Goal: Task Accomplishment & Management: Complete application form

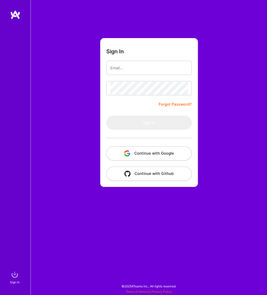
click at [142, 153] on button "Continue with Google" at bounding box center [148, 153] width 85 height 14
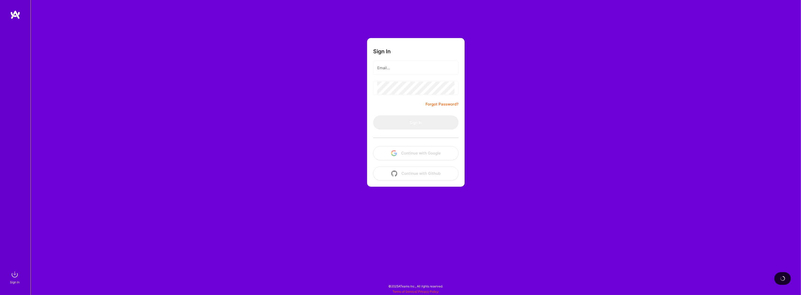
click at [236, 55] on div "Sign In Forgot Password? Sign In Continue with Google Continue with Github" at bounding box center [415, 147] width 771 height 295
click at [267, 151] on button "Continue with Google" at bounding box center [415, 153] width 85 height 14
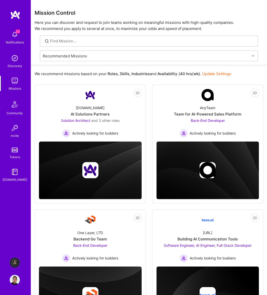
click at [19, 77] on img at bounding box center [15, 81] width 10 height 10
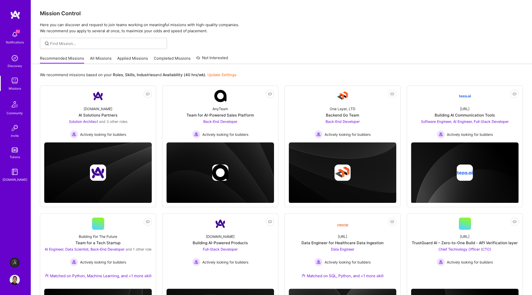
click at [267, 45] on div at bounding box center [281, 43] width 501 height 11
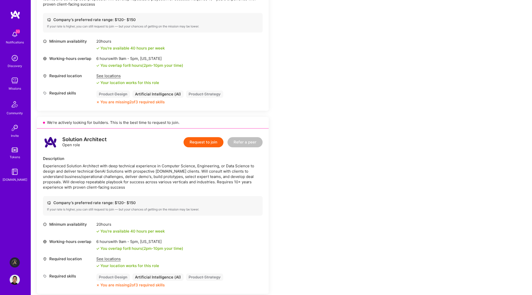
scroll to position [652, 0]
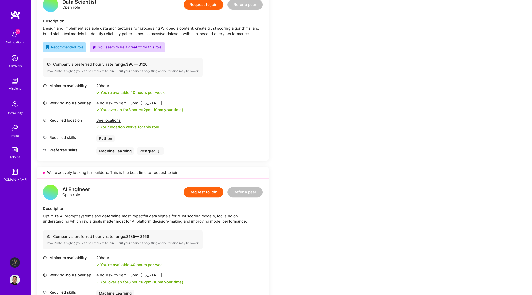
scroll to position [186, 0]
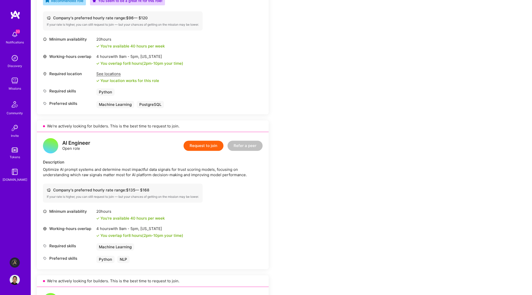
click at [218, 147] on button "Request to join" at bounding box center [203, 146] width 40 height 10
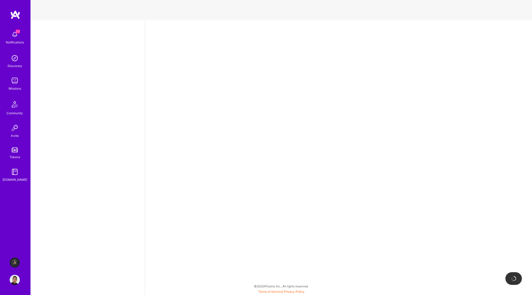
select select "GB"
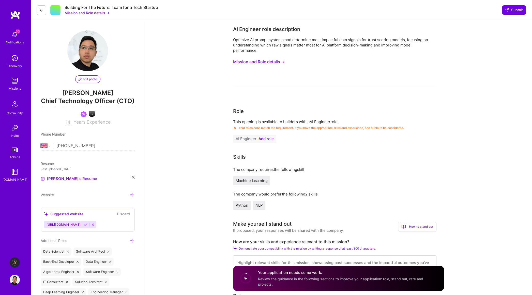
click at [264, 141] on span "Add role" at bounding box center [265, 139] width 15 height 4
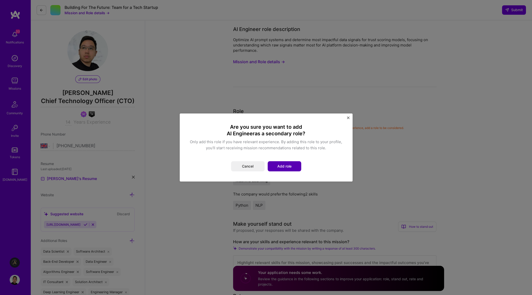
click at [285, 169] on button "Add role" at bounding box center [285, 166] width 34 height 10
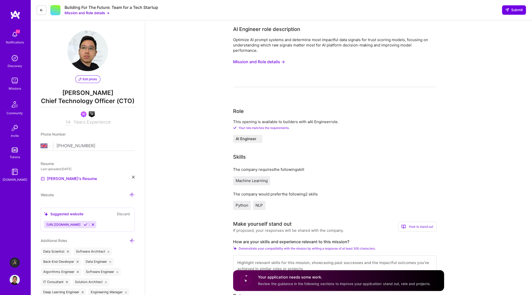
click at [87, 75] on div "Edit photo" at bounding box center [87, 56] width 41 height 53
click at [87, 79] on span "Edit photo" at bounding box center [88, 79] width 19 height 5
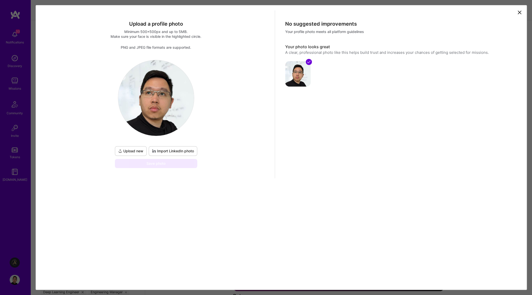
click at [521, 14] on icon at bounding box center [519, 12] width 3 height 3
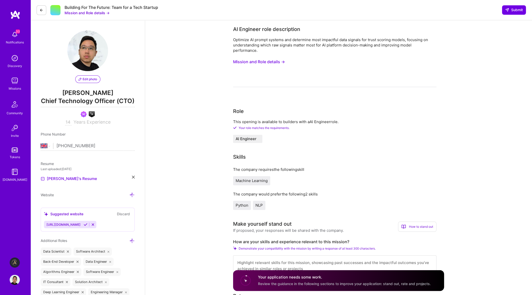
click at [67, 123] on input "14" at bounding box center [68, 122] width 6 height 6
click at [89, 124] on span "Years Experience" at bounding box center [91, 121] width 37 height 5
drag, startPoint x: 67, startPoint y: 125, endPoint x: 69, endPoint y: 124, distance: 2.7
click at [69, 124] on input "14" at bounding box center [68, 122] width 6 height 6
type input "15"
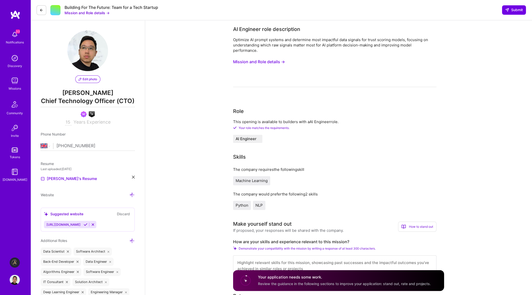
click at [116, 102] on span "Chief Technology Officer (CTO)" at bounding box center [88, 102] width 94 height 10
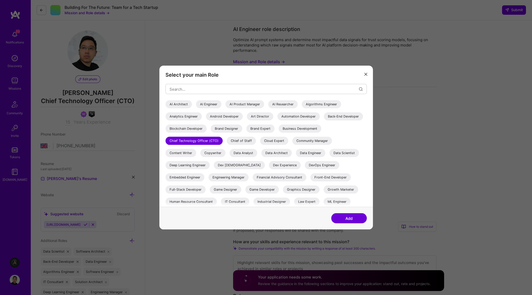
click at [202, 102] on div "AI Engineer" at bounding box center [208, 104] width 25 height 8
click at [351, 218] on button "Add" at bounding box center [349, 218] width 36 height 10
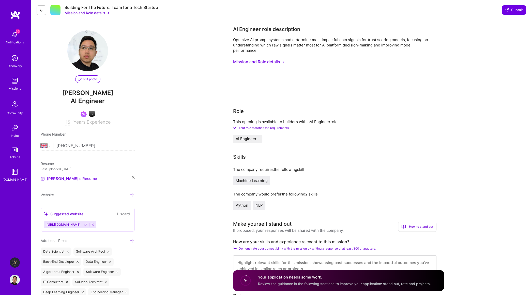
click at [89, 77] on span "Edit photo" at bounding box center [88, 79] width 19 height 5
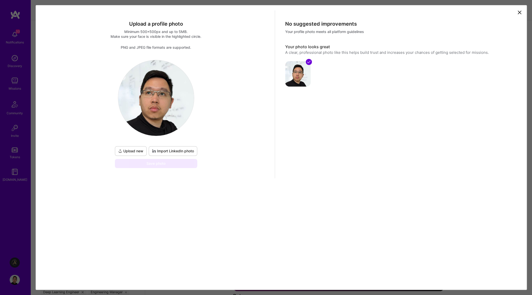
click at [521, 14] on icon at bounding box center [519, 12] width 3 height 3
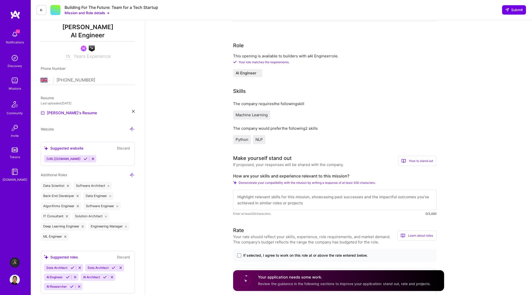
scroll to position [93, 0]
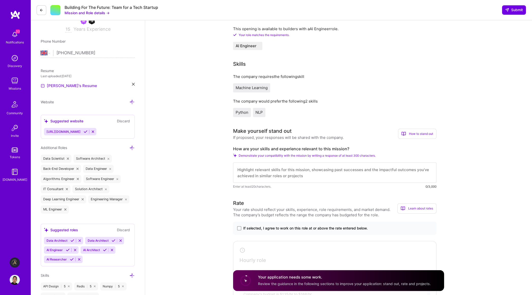
click at [65, 88] on link "Trung's Resume" at bounding box center [69, 86] width 56 height 6
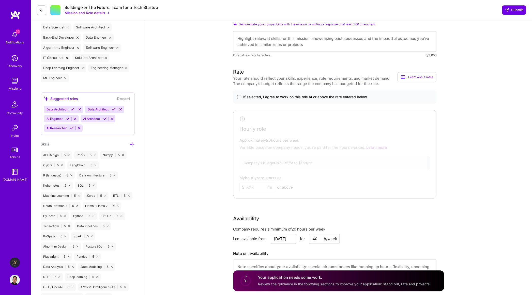
scroll to position [233, 0]
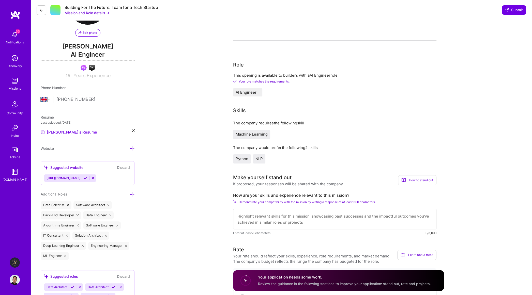
scroll to position [0, 0]
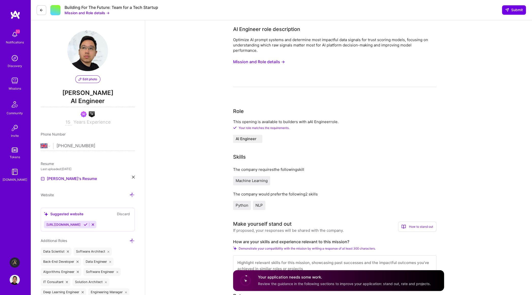
click at [252, 77] on div "Optimize AI prompt systems and determine most impactful data signals for trust …" at bounding box center [334, 62] width 203 height 50
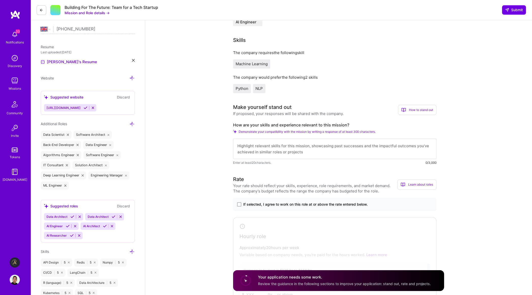
scroll to position [140, 0]
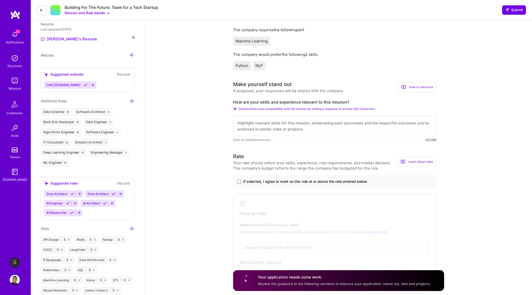
click at [414, 88] on div "How to stand out" at bounding box center [417, 87] width 38 height 10
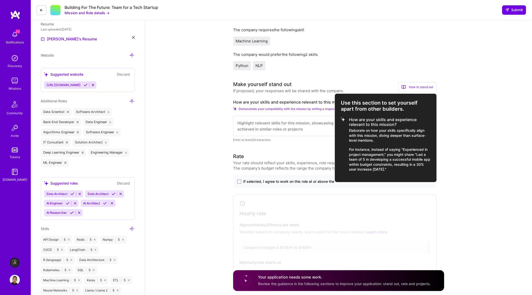
click at [342, 120] on li "How are your skills and experience relevant to this mission? Elaborate on how y…" at bounding box center [385, 144] width 89 height 55
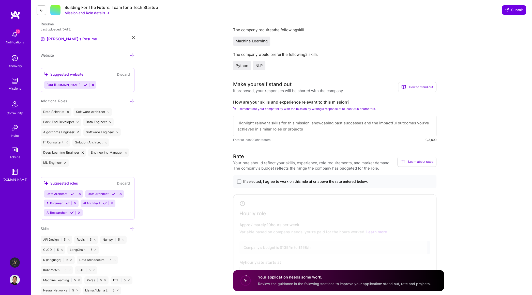
click at [404, 125] on textarea at bounding box center [334, 126] width 203 height 20
click at [405, 88] on div "How to stand out" at bounding box center [417, 87] width 38 height 10
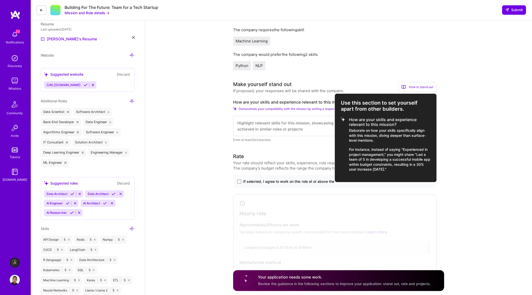
click at [277, 127] on div at bounding box center [266, 147] width 532 height 295
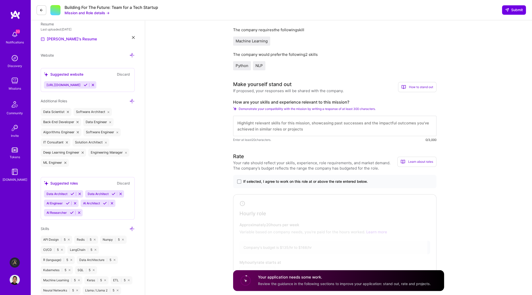
scroll to position [93, 0]
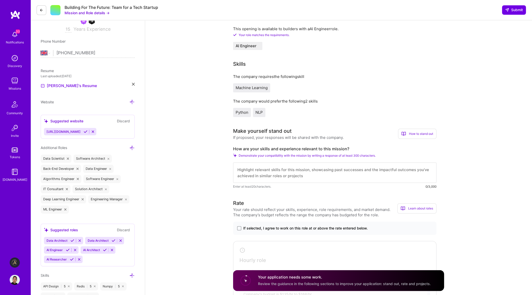
click at [67, 85] on link "Trung's Resume" at bounding box center [69, 86] width 56 height 6
drag, startPoint x: 352, startPoint y: 148, endPoint x: 234, endPoint y: 145, distance: 118.4
click at [234, 145] on div "Make yourself stand out If proposed, your responses will be shared with the com…" at bounding box center [334, 158] width 203 height 62
copy label "How are your skills and experience relevant to this mission?"
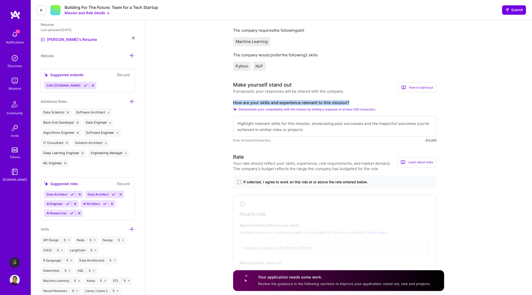
scroll to position [140, 0]
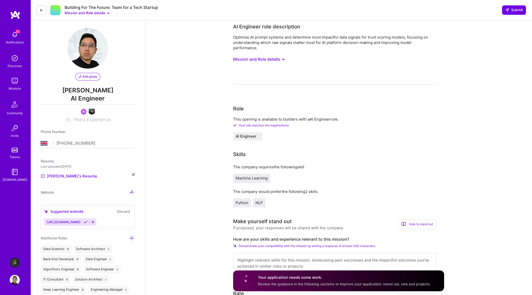
scroll to position [0, 0]
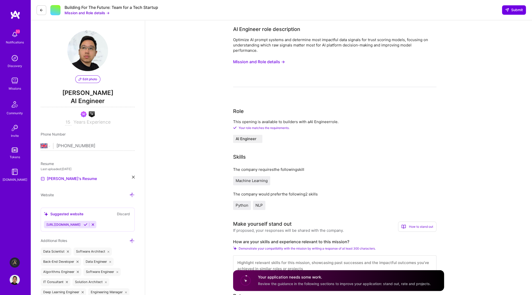
click at [267, 80] on div "Optimize AI prompt systems and determine most impactful data signals for trust …" at bounding box center [334, 62] width 203 height 50
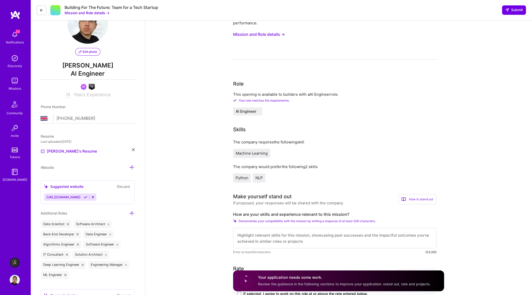
scroll to position [93, 0]
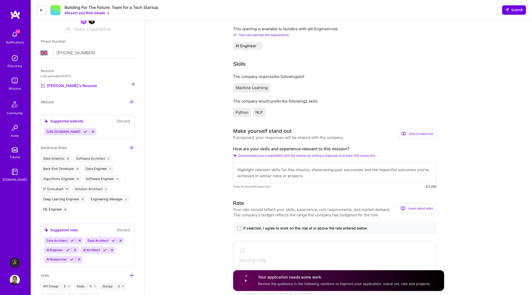
click at [280, 178] on textarea at bounding box center [334, 173] width 203 height 20
paste textarea "With over 10 years as a Machine Learning leader, my expertise in optimizing Lar…"
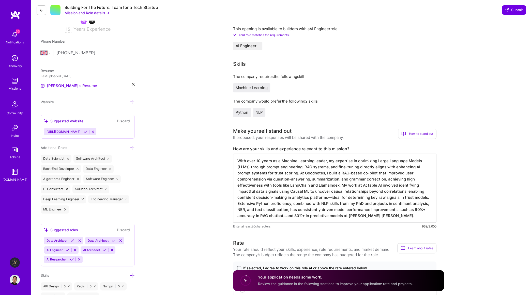
scroll to position [1, 0]
click at [383, 195] on textarea "With over 10 years as a Machine Learning leader, my expertise in optimizing Lar…" at bounding box center [334, 188] width 203 height 69
type textarea "With over 10 years as a Machine Learning leader, my expertise in optimizing Lar…"
click at [383, 195] on textarea "With over 10 years as a Machine Learning leader, my expertise in optimizing Lar…" at bounding box center [334, 188] width 203 height 69
click at [398, 214] on textarea "With over 10 years as a Machine Learning leader, my expertise in optimizing Lar…" at bounding box center [334, 188] width 203 height 69
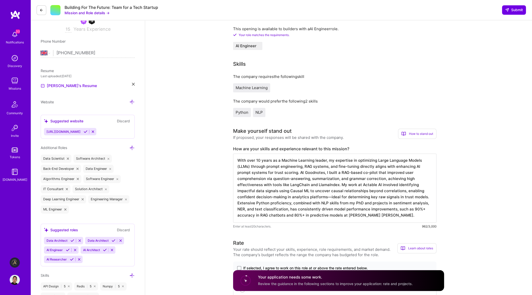
drag, startPoint x: 397, startPoint y: 217, endPoint x: 360, endPoint y: 199, distance: 40.9
click at [356, 203] on textarea "With over 10 years as a Machine Learning leader, my expertise in optimizing Lar…" at bounding box center [334, 188] width 203 height 69
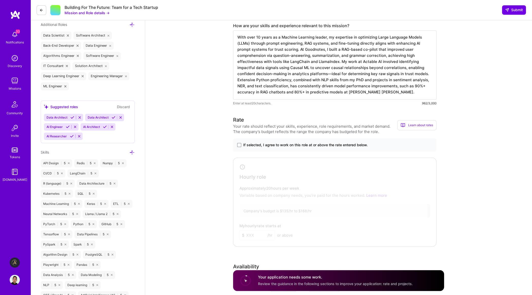
scroll to position [233, 0]
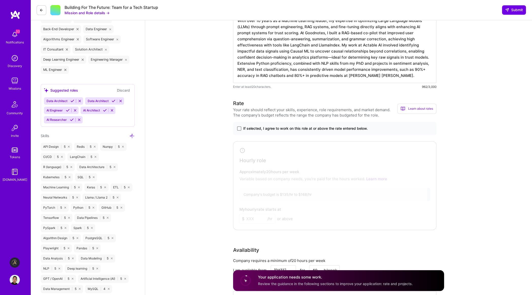
click at [240, 130] on span at bounding box center [239, 129] width 4 height 4
click at [0, 0] on input "If selected, I agree to work on this role at or above the rate entered below." at bounding box center [0, 0] width 0 height 0
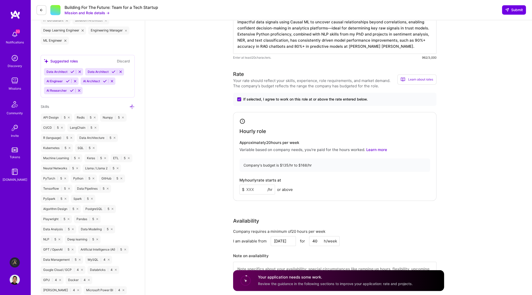
scroll to position [279, 0]
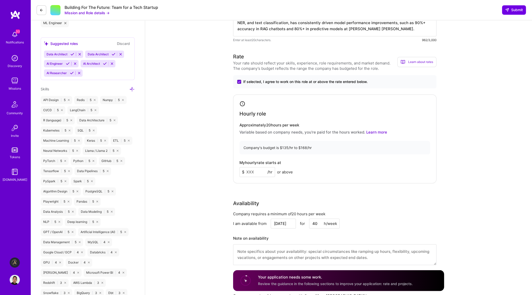
click at [252, 176] on input at bounding box center [257, 172] width 36 height 10
type input "150"
click at [332, 175] on div "My hourly rate starts at $ 150 /hr or above" at bounding box center [334, 169] width 191 height 17
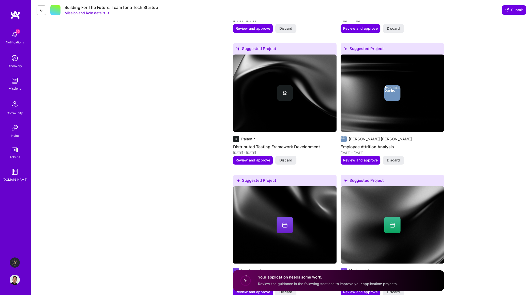
scroll to position [792, 0]
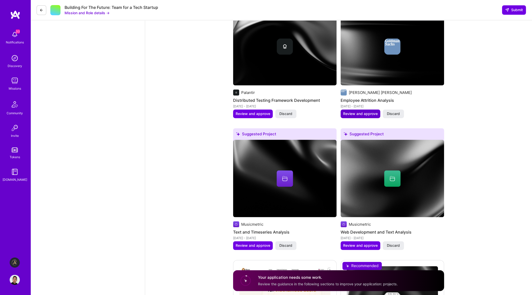
click at [367, 114] on span "Review and approve" at bounding box center [360, 113] width 35 height 5
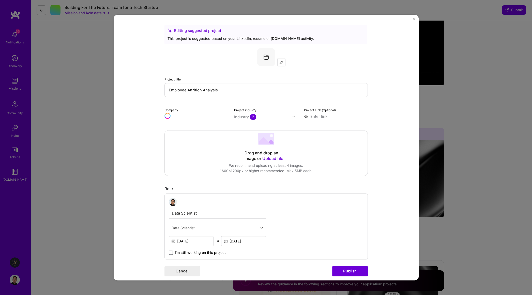
click at [470, 185] on div "Editing suggested project This project is suggested based on your LinkedIn, res…" at bounding box center [266, 147] width 532 height 295
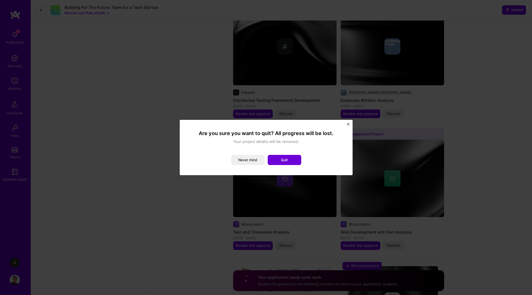
click at [348, 124] on img "Close" at bounding box center [348, 124] width 3 height 3
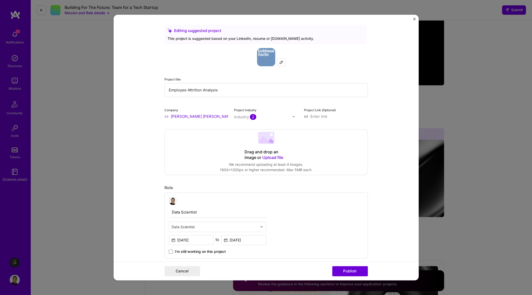
click at [412, 19] on form "Editing suggested project This project is suggested based on your LinkedIn, res…" at bounding box center [266, 148] width 305 height 266
click at [413, 19] on img "Close" at bounding box center [414, 19] width 3 height 3
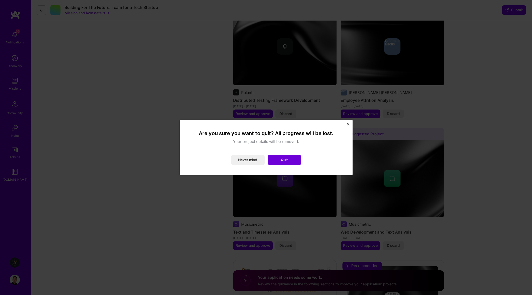
click at [347, 124] on img "Close" at bounding box center [348, 124] width 3 height 3
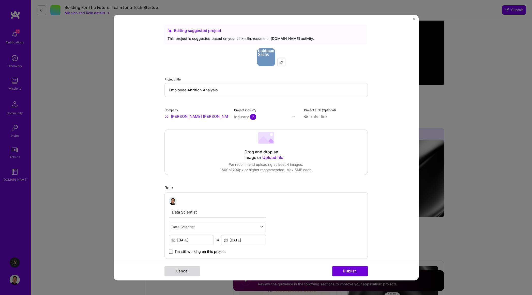
click at [191, 273] on button "Cancel" at bounding box center [182, 271] width 36 height 10
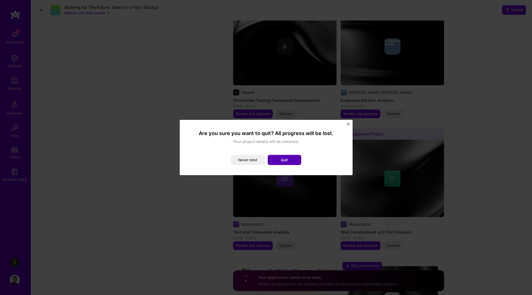
click at [288, 163] on button "Quit" at bounding box center [285, 160] width 34 height 10
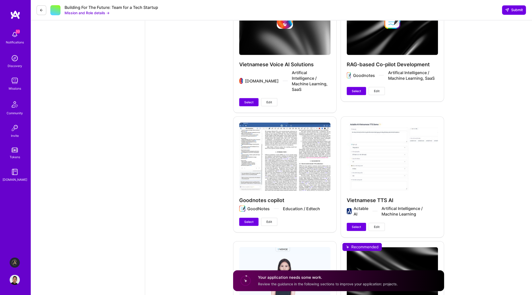
scroll to position [1211, 0]
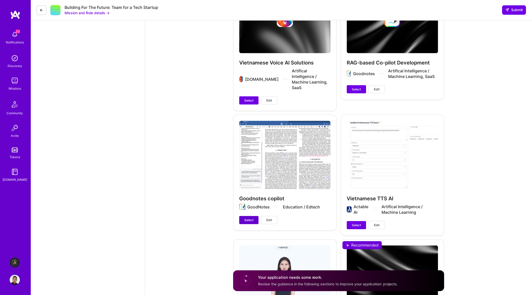
click at [254, 216] on button "Select" at bounding box center [248, 220] width 19 height 8
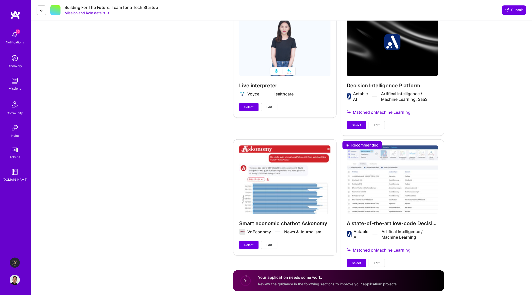
scroll to position [1447, 0]
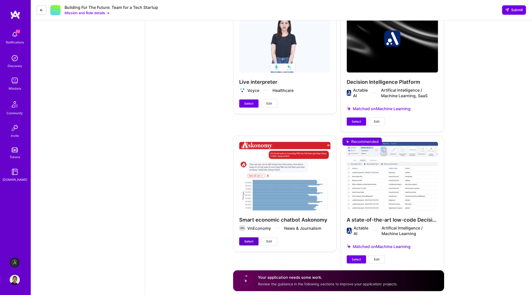
click at [249, 239] on span "Select" at bounding box center [248, 241] width 9 height 5
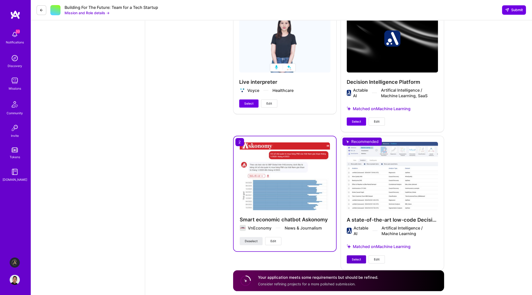
click at [355, 257] on span "Select" at bounding box center [356, 259] width 9 height 5
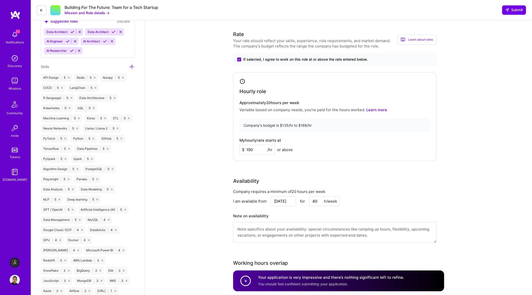
scroll to position [283, 0]
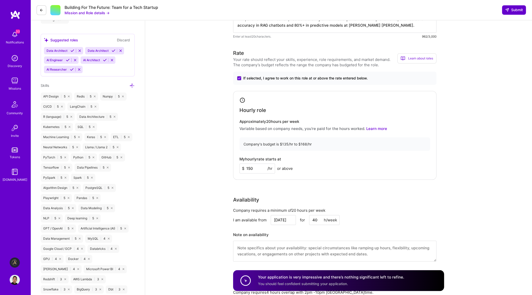
click at [512, 10] on span "Submit" at bounding box center [514, 9] width 18 height 5
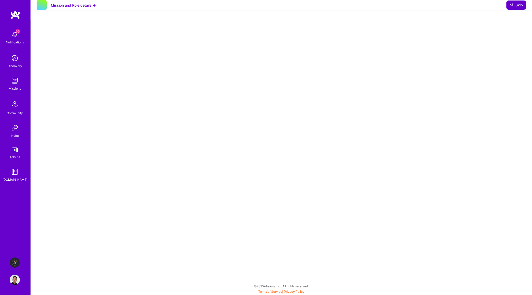
click at [519, 6] on button "Skip" at bounding box center [516, 5] width 20 height 9
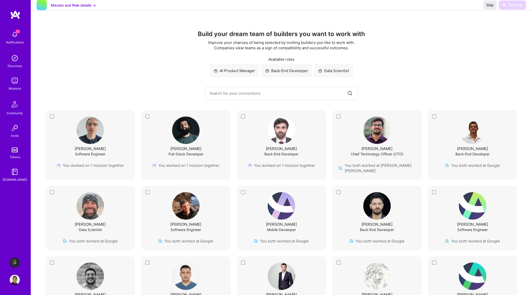
scroll to position [46, 0]
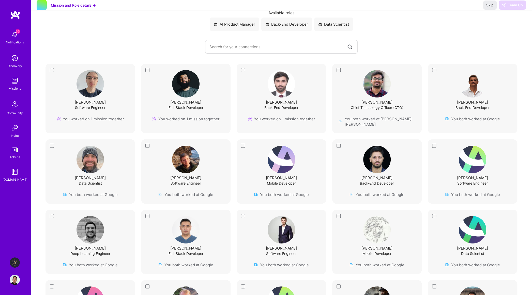
click at [433, 70] on div "Boris Pavacic Back-End Developer You both worked at Google" at bounding box center [472, 99] width 89 height 70
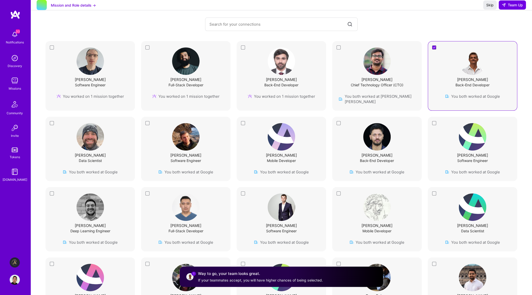
scroll to position [93, 0]
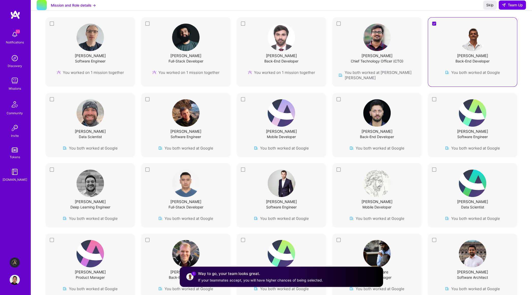
click at [52, 94] on div "Max Rosett Data Scientist You both worked at Google" at bounding box center [89, 125] width 89 height 64
click at [148, 99] on div "Paul Butler Software Engineer You both worked at Google" at bounding box center [185, 125] width 77 height 52
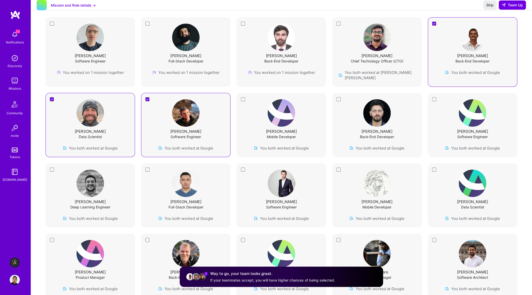
click at [247, 99] on div "Tal Sharon Mobile Developer You both worked at Google" at bounding box center [281, 125] width 77 height 52
click at [341, 99] on div "Sumit Jha Back-End Developer You both worked at Google" at bounding box center [376, 125] width 77 height 52
click at [441, 106] on div "Hemang Sarkar Software Engineer You both worked at Google" at bounding box center [472, 125] width 77 height 52
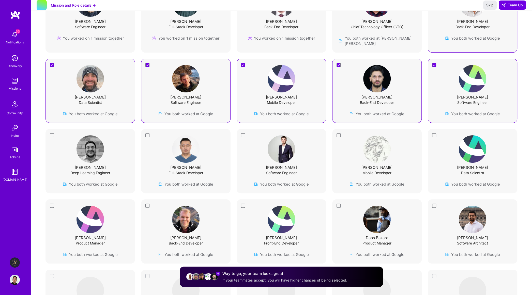
scroll to position [140, 0]
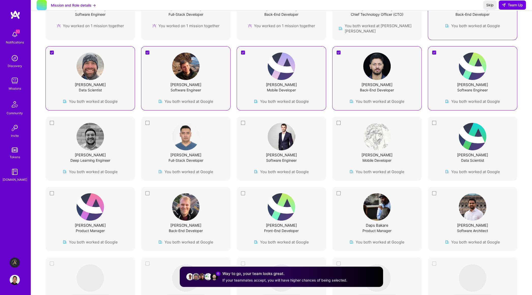
click at [60, 125] on div "Eric Le Fort Deep Learning Engineer You both worked at Google" at bounding box center [90, 149] width 77 height 52
click at [159, 123] on div "Talgat Saribayev Full-Stack Developer You both worked at Google" at bounding box center [185, 149] width 77 height 52
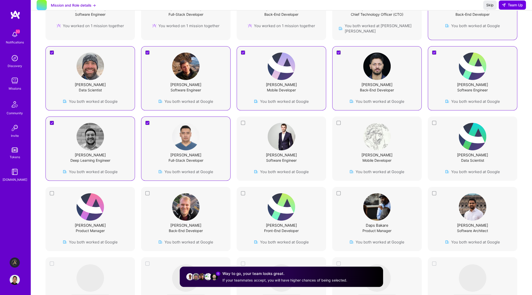
click at [251, 125] on div "Mikhail Oparin Software Engineer You both worked at Google" at bounding box center [281, 149] width 77 height 52
click at [349, 124] on div "Nano Anderson Mobile Developer You both worked at Google" at bounding box center [376, 149] width 77 height 52
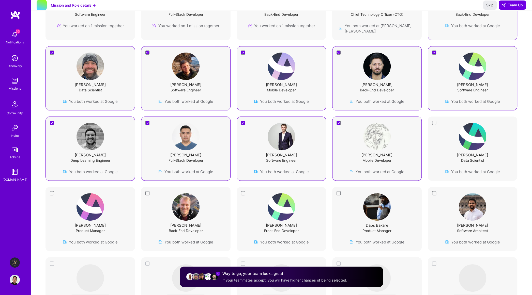
click at [444, 127] on div "Arpita Sharma Data Scientist You both worked at Google" at bounding box center [472, 149] width 77 height 52
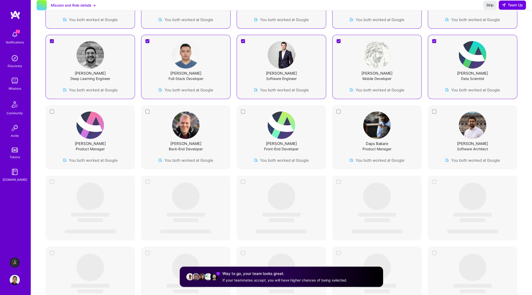
scroll to position [233, 0]
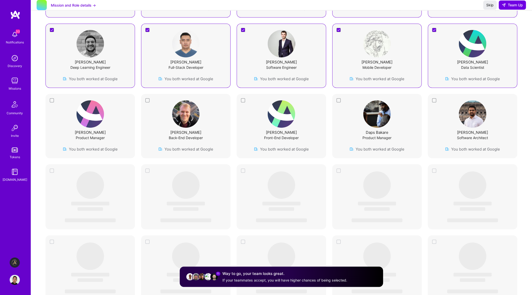
click at [60, 110] on div "Dheer Mirchandani Product Manager You both worked at Google" at bounding box center [90, 126] width 77 height 52
click at [146, 107] on div "Zoltan Ersek Back-End Developer You both worked at Google" at bounding box center [185, 126] width 89 height 64
click at [249, 107] on div "Radhika Khetan Front-End Developer You both worked at Google" at bounding box center [281, 126] width 77 height 52
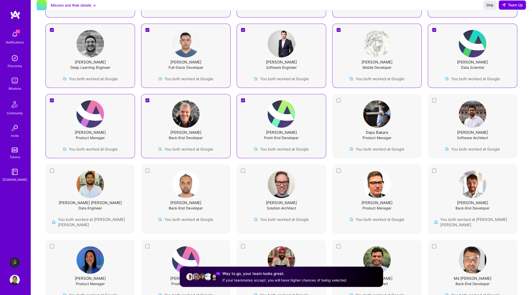
click at [345, 117] on div "Daps Bakare Product Manager You both worked at Google" at bounding box center [376, 126] width 77 height 52
click at [440, 116] on div "Abhishek Tyagi Software Architect You both worked at Google" at bounding box center [472, 126] width 77 height 52
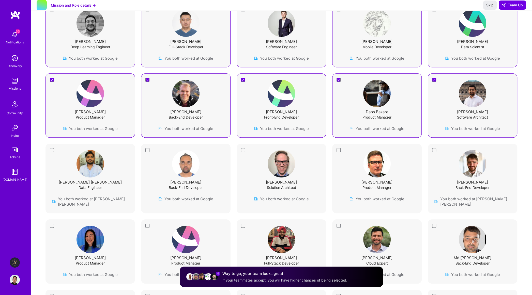
scroll to position [279, 0]
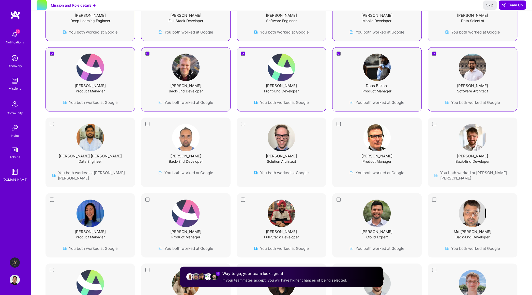
click at [53, 129] on div "Naveen Kumar Nandyala Data Engineer You both worked at Goldman Sachs" at bounding box center [90, 152] width 77 height 57
click at [144, 132] on div "Abhinav ramana Budida Back-End Developer You both worked at Google" at bounding box center [185, 153] width 89 height 70
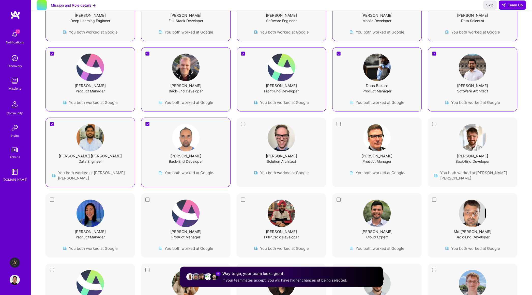
click at [240, 137] on div "Henrik Carlström Solution Architect You both worked at Google" at bounding box center [281, 153] width 89 height 70
click at [341, 132] on div "Erick Watson Product Manager You both worked at Google" at bounding box center [376, 150] width 77 height 52
click at [451, 142] on div "Avi Steinberg Back-End Developer You both worked at Goldman Sachs" at bounding box center [472, 152] width 77 height 57
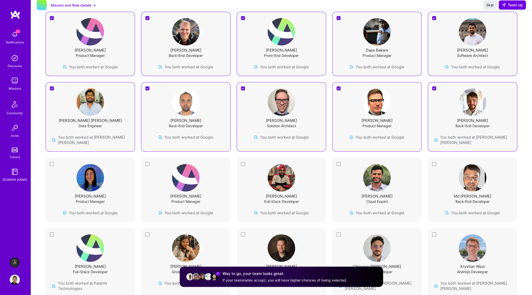
scroll to position [326, 0]
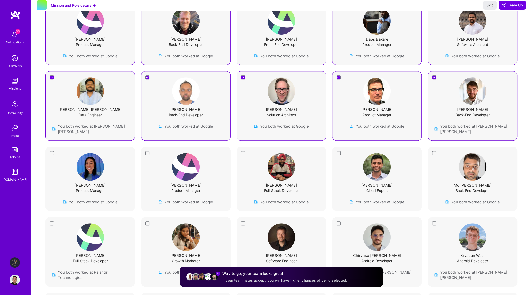
click at [58, 158] on div "Allison Chang Product Manager You both worked at Google" at bounding box center [90, 179] width 77 height 52
click at [152, 158] on div "Daniel Joseph Product Manager You both worked at Google" at bounding box center [185, 179] width 77 height 52
click at [252, 157] on div "Arshdeep Singh Full-Stack Developer You both worked at Google" at bounding box center [281, 179] width 77 height 52
click at [351, 155] on div "Sebastian Hooker Cloud Expert You both worked at Google" at bounding box center [376, 179] width 77 height 52
click at [439, 153] on div "Md Rehan Zeya Back-End Developer You both worked at Google" at bounding box center [472, 179] width 77 height 52
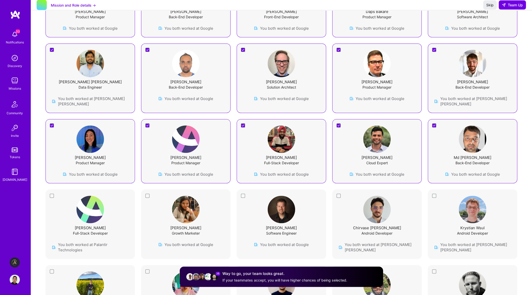
scroll to position [433, 0]
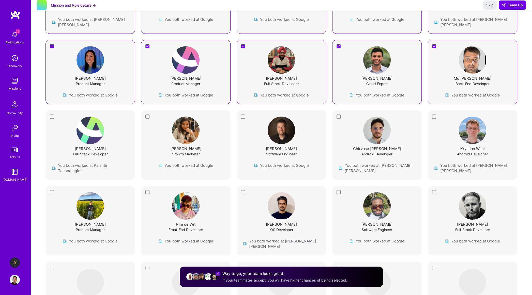
click at [58, 119] on div "Markus Petrykowski Full-Stack Developer You both worked at Palantir Technologies" at bounding box center [90, 145] width 77 height 57
click at [149, 125] on div "Vibhuti Agarwal Growth Marketer You both worked at Google" at bounding box center [185, 143] width 77 height 52
click at [250, 127] on div "Marcus McConnell Software Engineer You both worked at Google" at bounding box center [281, 143] width 77 height 52
click at [348, 128] on div "Chirvase Alexandru Android Developer You both worked at Goldman Sachs" at bounding box center [376, 145] width 77 height 57
click at [435, 124] on div "Krystian Wsul Android Developer You both worked at Goldman Sachs" at bounding box center [472, 145] width 77 height 57
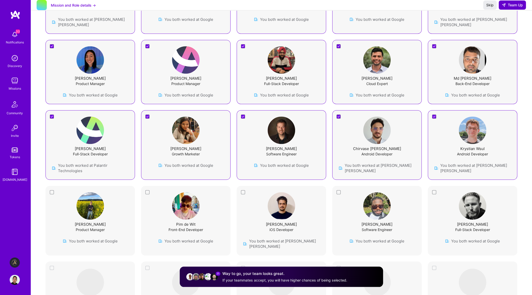
click at [517, 8] on span "Team Up" at bounding box center [512, 5] width 21 height 5
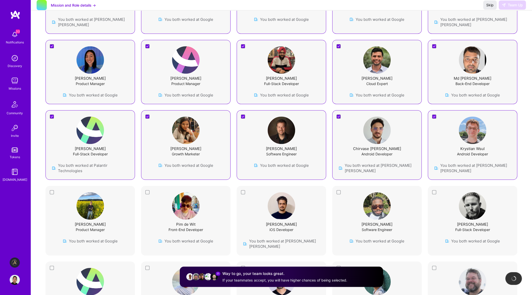
scroll to position [479, 0]
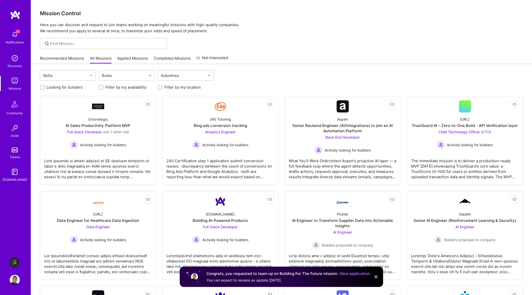
click at [136, 58] on link "Applied Missions" at bounding box center [132, 60] width 31 height 8
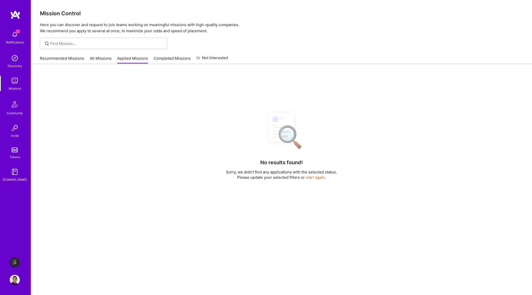
click at [126, 56] on link "Applied Missions" at bounding box center [132, 60] width 31 height 8
click at [157, 58] on link "Completed Missions" at bounding box center [172, 60] width 37 height 8
click at [130, 63] on link "Applied Missions" at bounding box center [132, 60] width 31 height 8
click at [96, 59] on link "All Missions" at bounding box center [101, 60] width 22 height 8
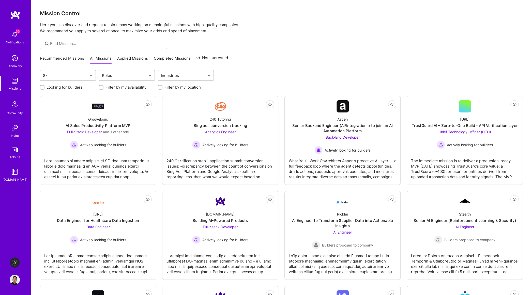
click at [64, 58] on link "Recommended Missions" at bounding box center [62, 60] width 44 height 8
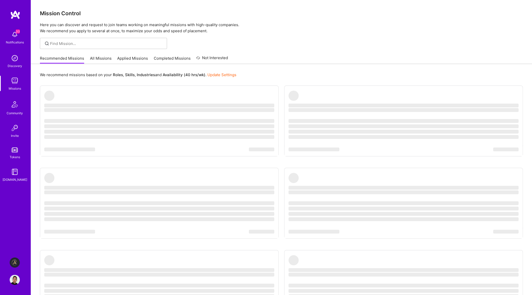
click at [134, 59] on link "Applied Missions" at bounding box center [132, 60] width 31 height 8
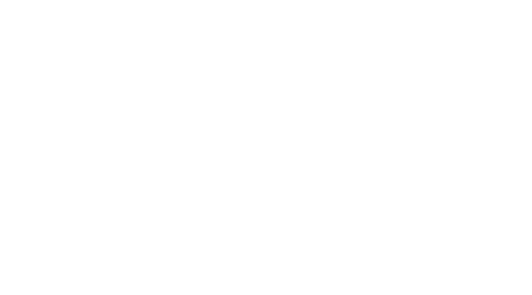
scroll to position [93, 0]
click at [0, 0] on ul "Role canceled The company changed the scope of this mission, and this role has …" at bounding box center [0, 0] width 0 height 0
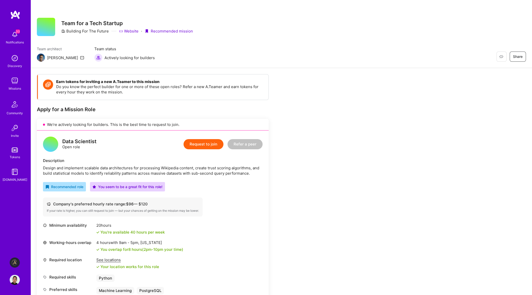
click at [125, 31] on link "Website" at bounding box center [129, 30] width 20 height 5
click at [136, 30] on link "Website" at bounding box center [129, 30] width 20 height 5
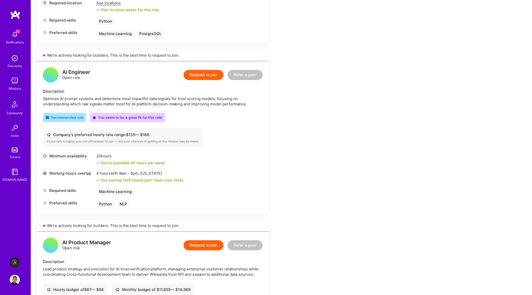
scroll to position [279, 0]
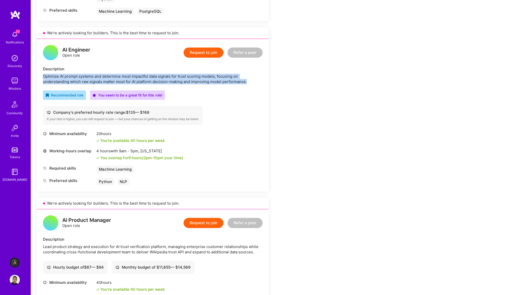
drag, startPoint x: 250, startPoint y: 82, endPoint x: 40, endPoint y: 76, distance: 210.2
click at [40, 76] on div "AI Engineer Open role Request to join Refer a peer Description Optimize AI prom…" at bounding box center [153, 115] width 232 height 153
copy div "Optimize AI prompt systems and determine most impactful data signals for trust …"
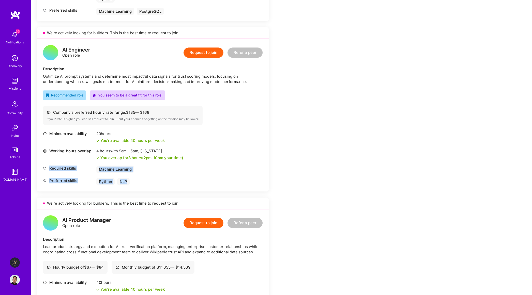
drag, startPoint x: 141, startPoint y: 183, endPoint x: 45, endPoint y: 172, distance: 96.2
click at [45, 172] on div "Minimum availability 20 hours You're available 40 hours per week Working-hours …" at bounding box center [153, 158] width 220 height 54
copy div "Required skills Machine Learning Preferred skills Python NLP"
click at [278, 112] on div "Earn tokens for inviting a new A.Teamer to this mission Do you know the perfect…" at bounding box center [189, 281] width 305 height 972
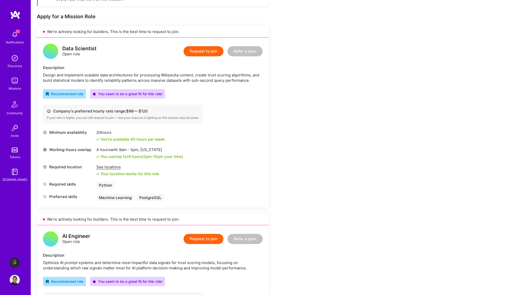
click at [211, 50] on button "Request to join" at bounding box center [203, 51] width 40 height 10
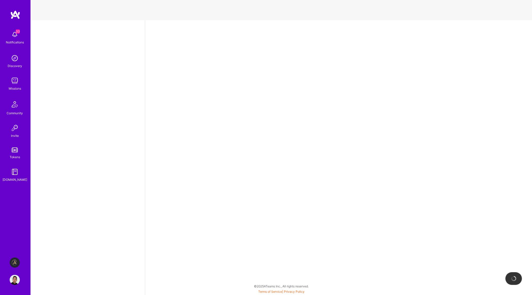
select select "GB"
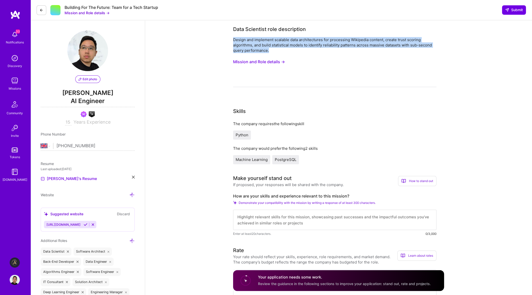
drag, startPoint x: 280, startPoint y: 52, endPoint x: 220, endPoint y: 38, distance: 61.9
copy div "Design and implement scalable data architectures for processing Wikipedia conte…"
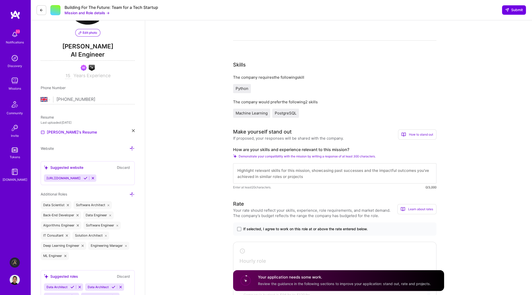
click at [275, 172] on textarea at bounding box center [334, 173] width 203 height 20
paste textarea "As a Machine Learning leader with over 10 years of experience in scalable data …"
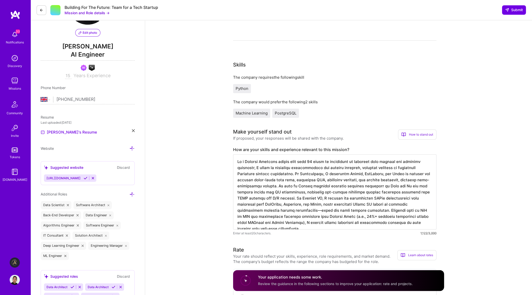
type textarea "As a Machine Learning leader with over 10 years of experience in scalable data …"
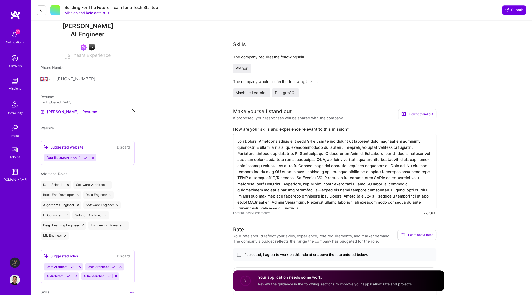
scroll to position [93, 0]
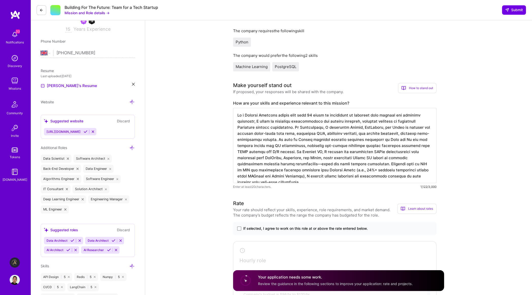
click at [314, 227] on span "If selected, I agree to work on this role at or above the rate entered below." at bounding box center [305, 228] width 124 height 5
click at [0, 0] on input "If selected, I agree to work on this role at or above the rate entered below." at bounding box center [0, 0] width 0 height 0
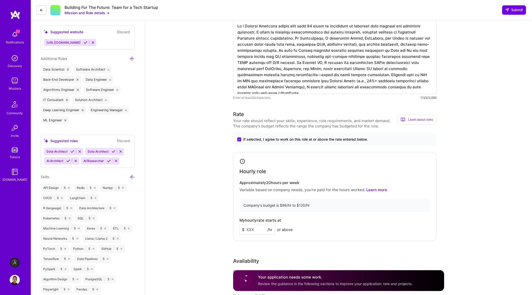
scroll to position [186, 0]
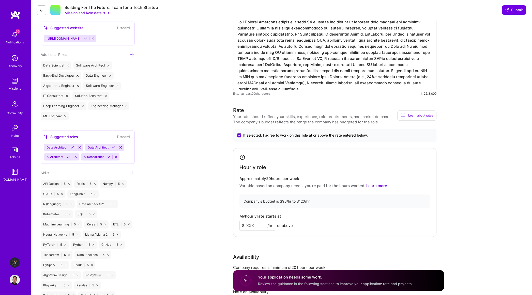
click at [254, 228] on input at bounding box center [257, 226] width 36 height 10
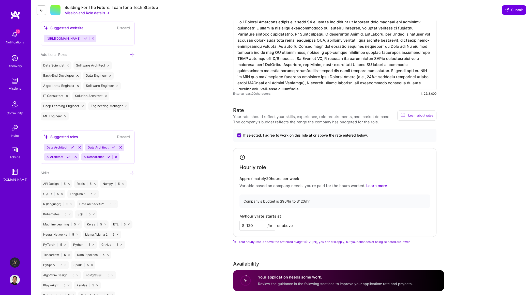
type input "120"
click at [329, 222] on div "My hourly rate starts at $ 120 /hr or above" at bounding box center [334, 222] width 191 height 17
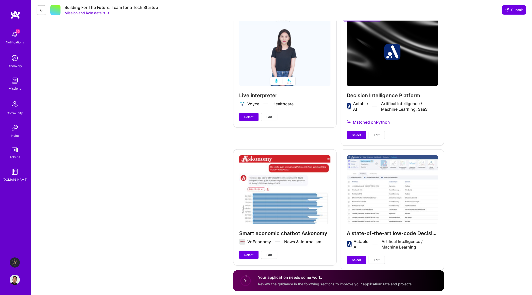
scroll to position [1407, 0]
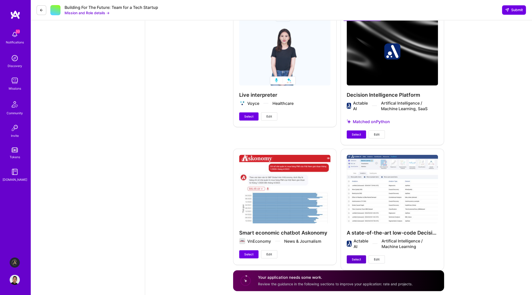
click at [359, 257] on span "Select" at bounding box center [356, 259] width 9 height 5
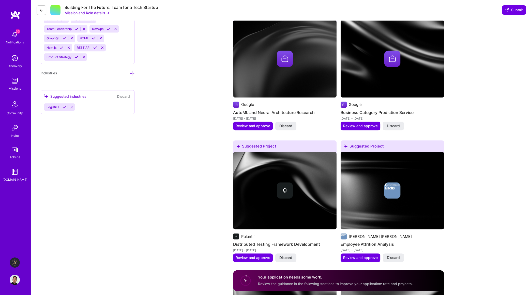
scroll to position [662, 0]
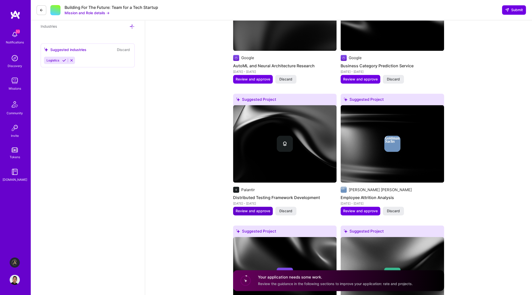
click at [263, 214] on span "Review and approve" at bounding box center [253, 211] width 35 height 5
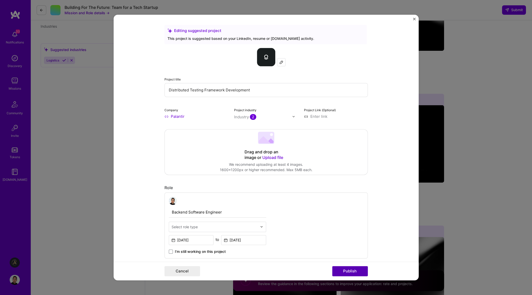
click at [354, 271] on button "Publish" at bounding box center [350, 271] width 36 height 10
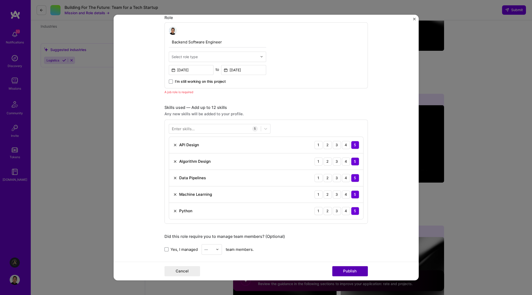
scroll to position [170, 0]
click at [413, 19] on img "Close" at bounding box center [414, 19] width 3 height 3
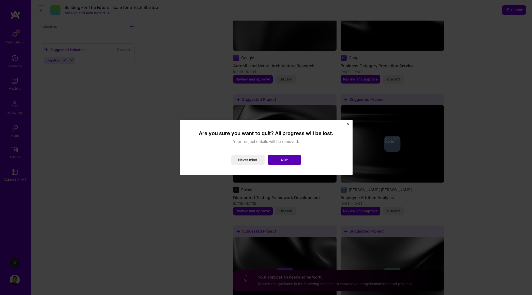
click at [275, 163] on button "Quit" at bounding box center [285, 160] width 34 height 10
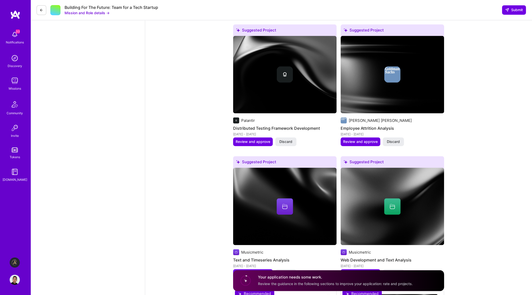
scroll to position [755, 0]
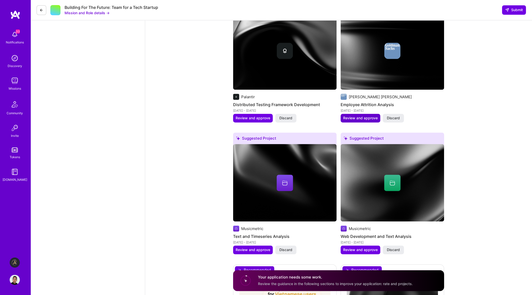
click at [368, 122] on button "Review and approve" at bounding box center [360, 118] width 40 height 9
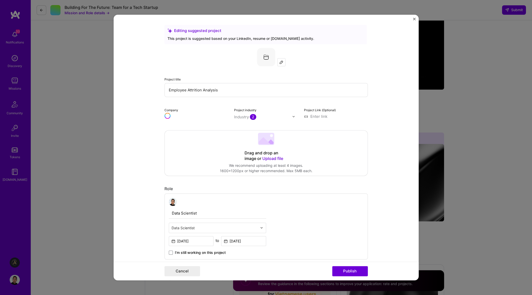
click at [415, 19] on img "Close" at bounding box center [414, 19] width 3 height 3
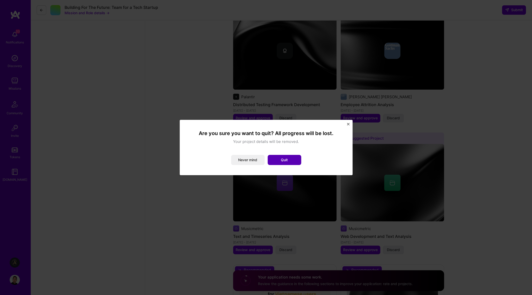
click at [290, 163] on button "Quit" at bounding box center [285, 160] width 34 height 10
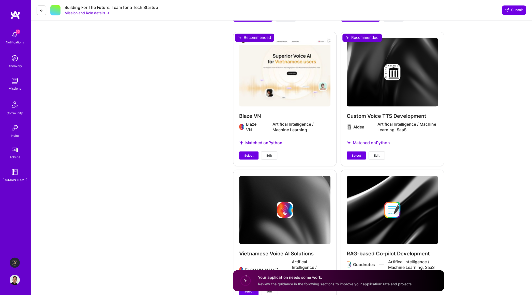
scroll to position [988, 0]
click at [253, 157] on span "Select" at bounding box center [248, 155] width 9 height 5
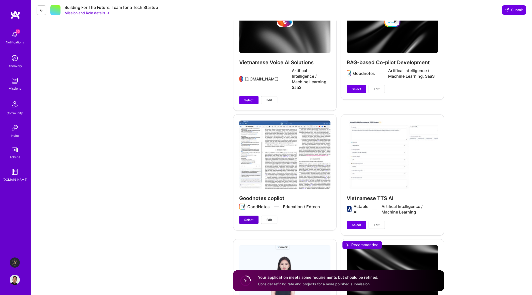
click at [249, 218] on span "Select" at bounding box center [248, 220] width 9 height 5
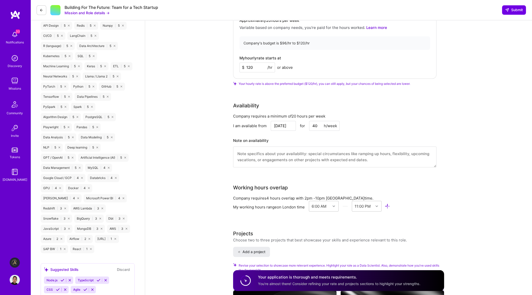
scroll to position [336, 0]
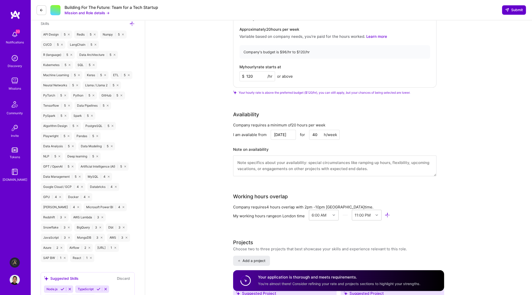
click at [519, 11] on span "Submit" at bounding box center [514, 9] width 18 height 5
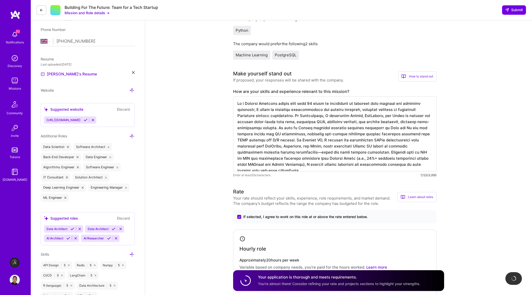
scroll to position [103, 0]
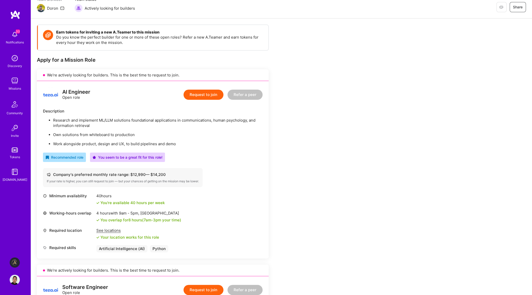
scroll to position [46, 0]
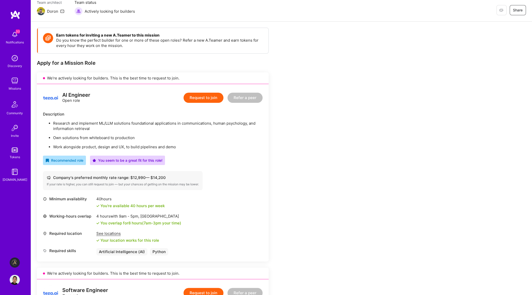
click at [200, 96] on button "Request to join" at bounding box center [203, 98] width 40 height 10
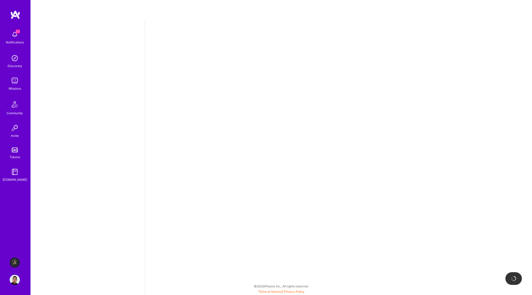
select select "GB"
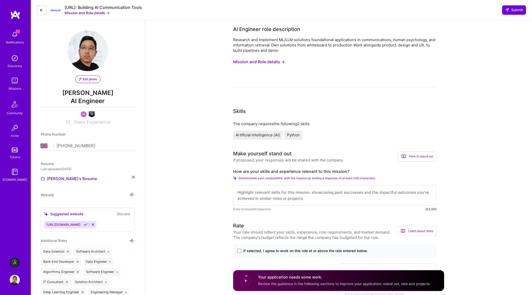
drag, startPoint x: 290, startPoint y: 54, endPoint x: 234, endPoint y: 41, distance: 57.5
click at [234, 41] on div "Research and implement ML/LLM solutions foundational applications in communicat…" at bounding box center [334, 62] width 203 height 50
copy div
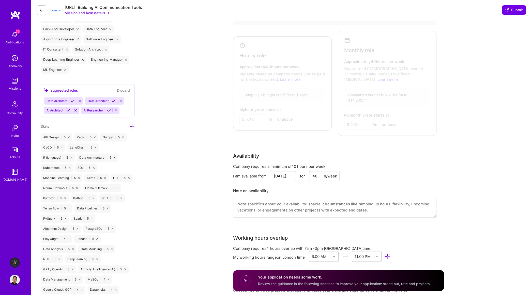
scroll to position [46, 0]
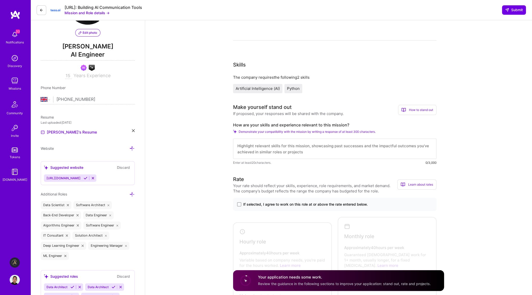
click at [288, 151] on textarea at bounding box center [334, 149] width 203 height 20
paste textarea "As a Machine Learning leader with a PhD in NLP and over 10 years driving end-to…"
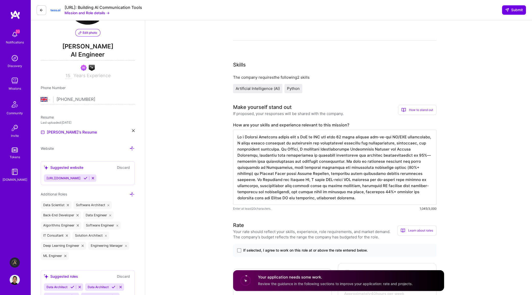
scroll to position [1, 0]
type textarea "As a Machine Learning leader with a PhD in NLP and over 10 years driving end-to…"
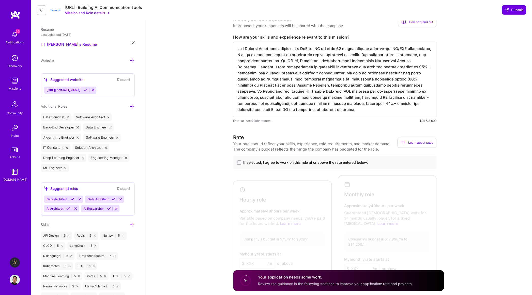
scroll to position [140, 0]
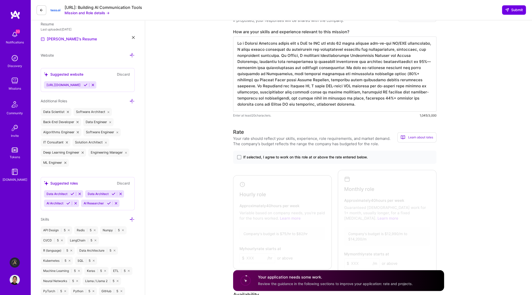
click at [262, 155] on div "If selected, I agree to work on this role at or above the rate entered below." at bounding box center [334, 157] width 203 height 13
click at [262, 155] on span "If selected, I agree to work on this role at or above the rate entered below." at bounding box center [305, 157] width 124 height 5
click at [0, 0] on input "If selected, I agree to work on this role at or above the rate entered below." at bounding box center [0, 0] width 0 height 0
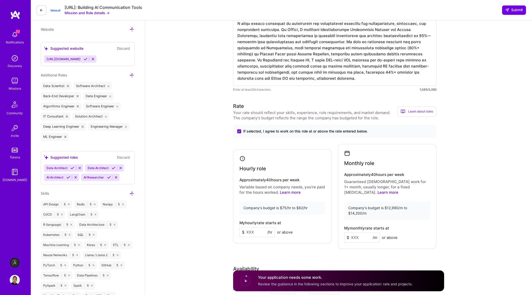
scroll to position [186, 0]
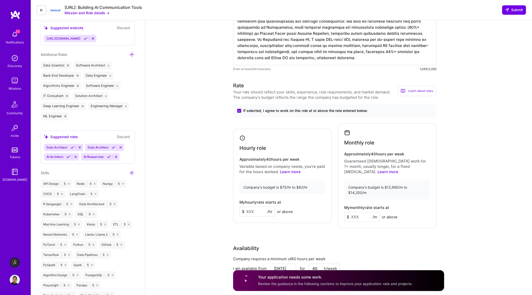
click at [362, 212] on input at bounding box center [362, 217] width 36 height 10
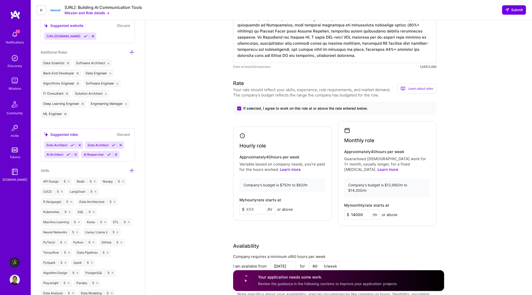
scroll to position [279, 0]
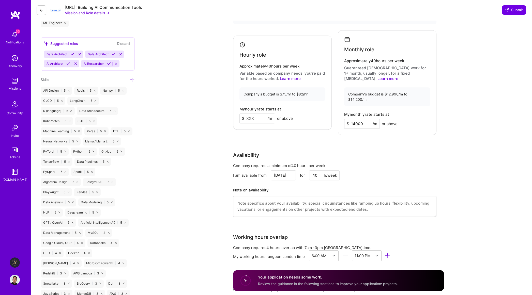
type input "14000"
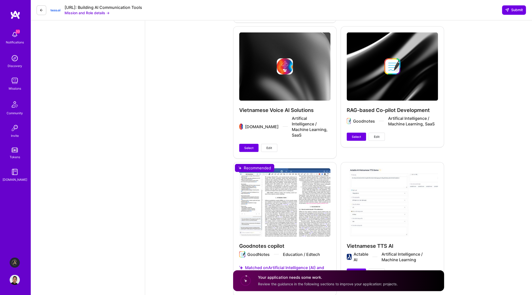
scroll to position [1164, 0]
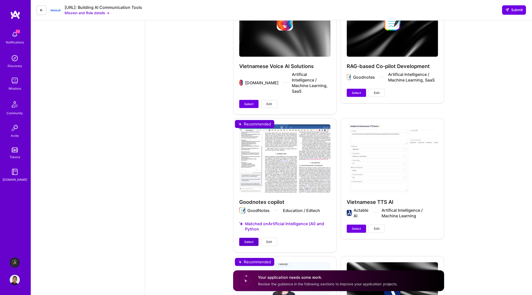
click at [246, 240] on span "Select" at bounding box center [248, 242] width 9 height 5
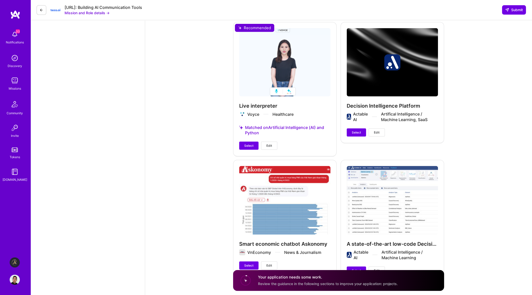
scroll to position [1397, 0]
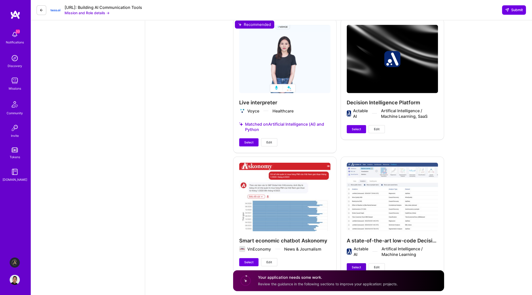
click at [355, 265] on span "Select" at bounding box center [356, 267] width 9 height 5
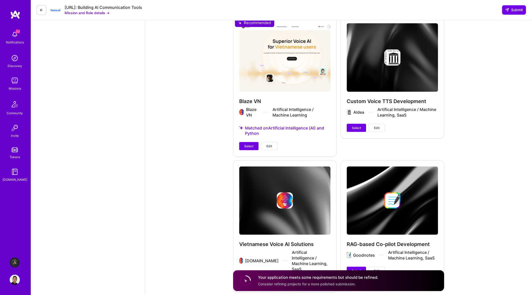
scroll to position [931, 0]
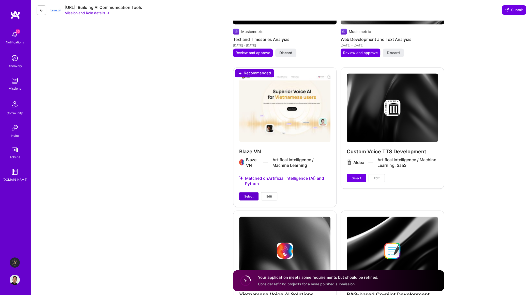
click at [243, 193] on button "Select" at bounding box center [248, 196] width 19 height 8
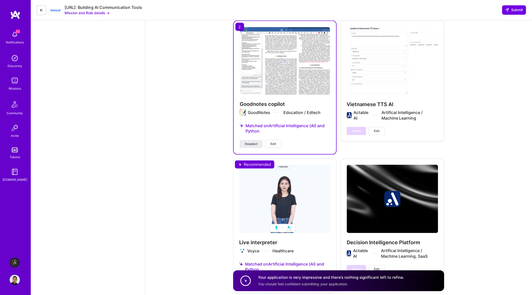
scroll to position [1400, 0]
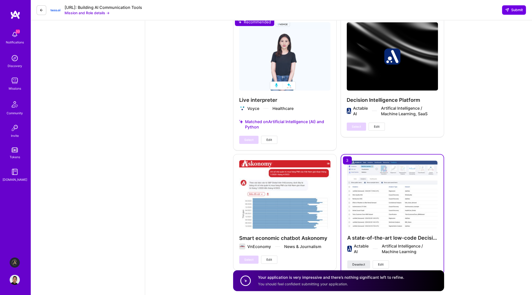
click at [512, 8] on span "Submit" at bounding box center [514, 9] width 18 height 5
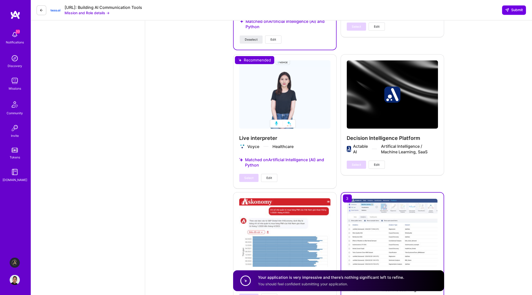
scroll to position [1354, 0]
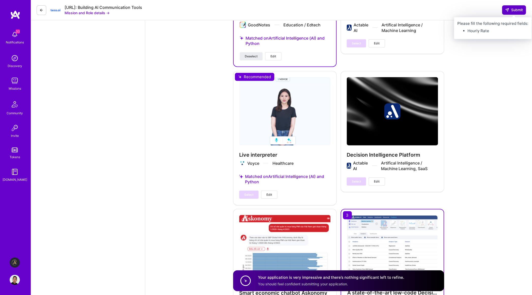
click at [511, 11] on span "Submit" at bounding box center [514, 9] width 18 height 5
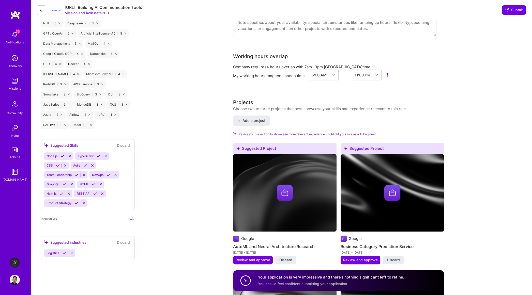
scroll to position [236, 0]
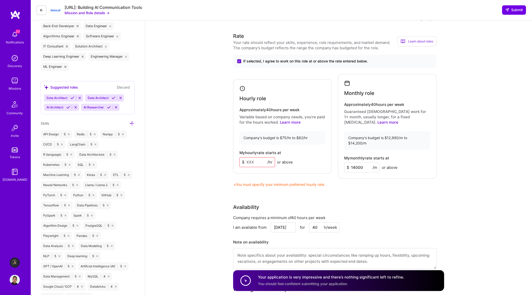
click at [258, 157] on input at bounding box center [257, 162] width 36 height 10
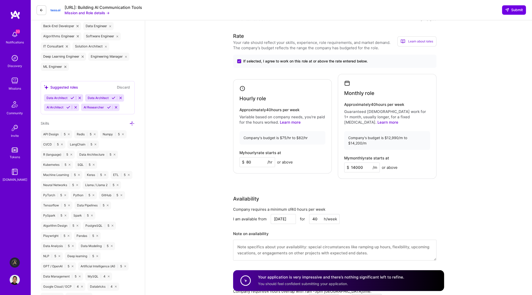
type input "80"
click at [508, 9] on icon at bounding box center [507, 10] width 4 height 4
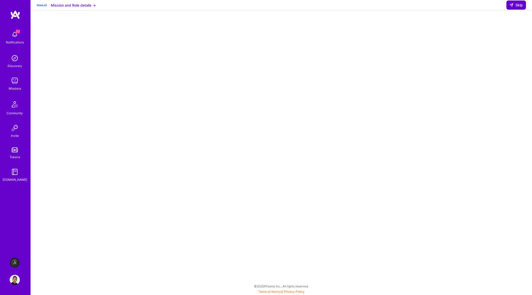
click at [519, 8] on span "Skip" at bounding box center [515, 5] width 13 height 5
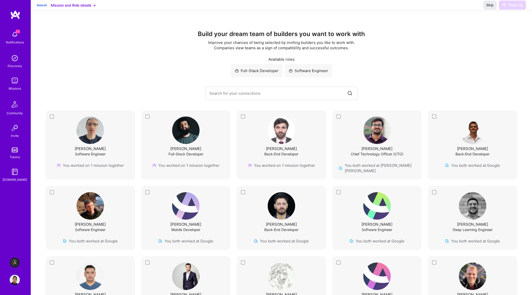
click at [513, 81] on div "Build your dream team of builders you want to work with Improve your chances of…" at bounding box center [281, 65] width 481 height 70
click at [489, 1] on div "Mission and Role details → Skip Team Up" at bounding box center [280, 5] width 501 height 10
click at [490, 8] on span "Skip" at bounding box center [489, 5] width 7 height 5
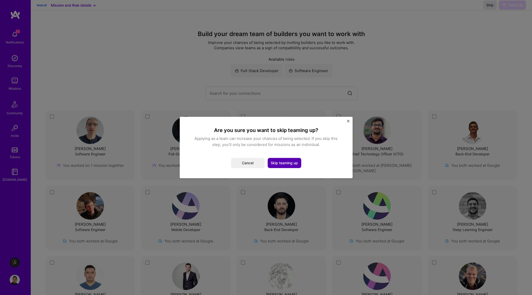
click at [296, 162] on button "Skip teaming up" at bounding box center [285, 163] width 34 height 10
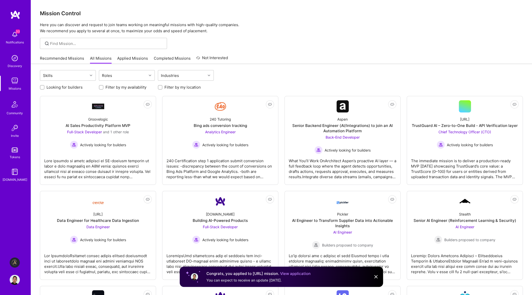
click at [72, 61] on link "Recommended Missions" at bounding box center [62, 60] width 44 height 8
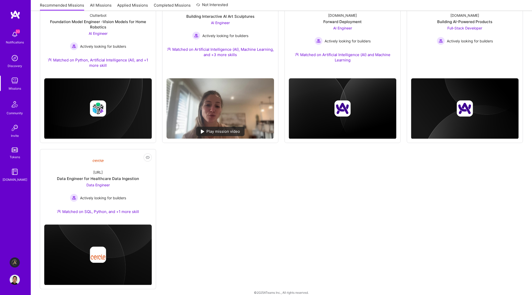
scroll to position [246, 0]
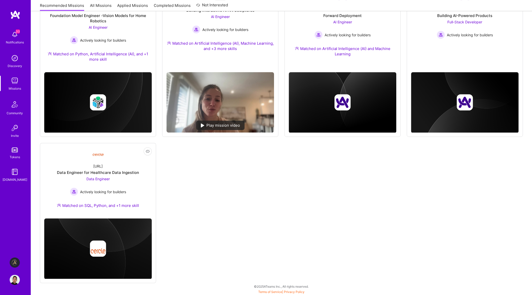
click at [267, 174] on div "Not Interested Kraken Delivery and Migration Agentic Platform AI Engineer Activ…" at bounding box center [281, 62] width 483 height 444
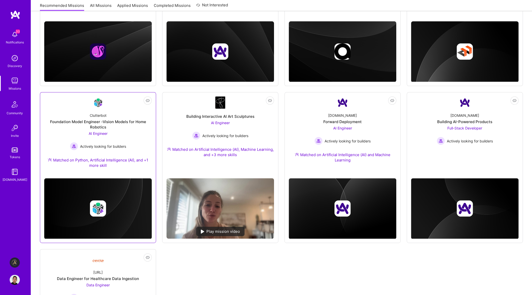
scroll to position [0, 0]
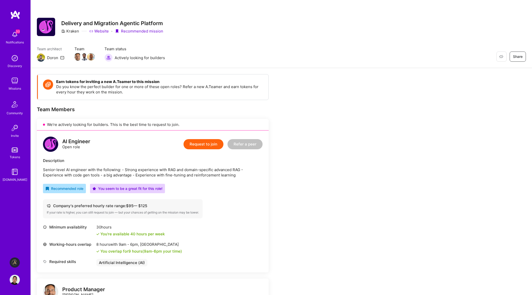
scroll to position [46, 0]
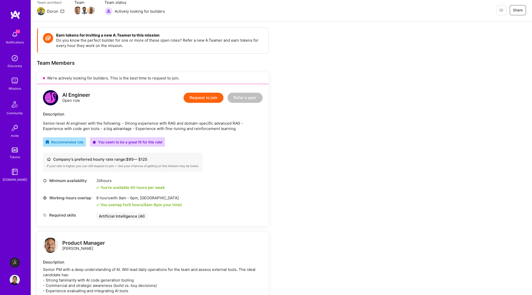
drag, startPoint x: 242, startPoint y: 131, endPoint x: 204, endPoint y: 129, distance: 38.2
click at [204, 129] on p "Senior-level AI engineer with the following: - Strong experience with RAG and d…" at bounding box center [153, 126] width 220 height 11
click at [206, 129] on p "Senior-level AI engineer with the following: - Strong experience with RAG and d…" at bounding box center [153, 126] width 220 height 11
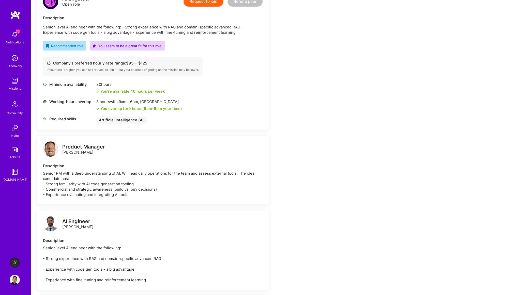
scroll to position [0, 0]
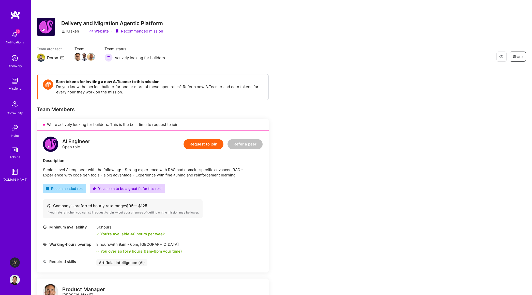
click at [215, 143] on button "Request to join" at bounding box center [203, 144] width 40 height 10
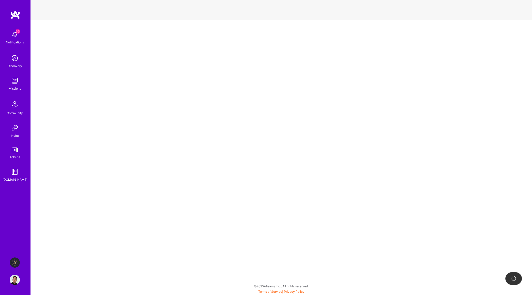
select select "GB"
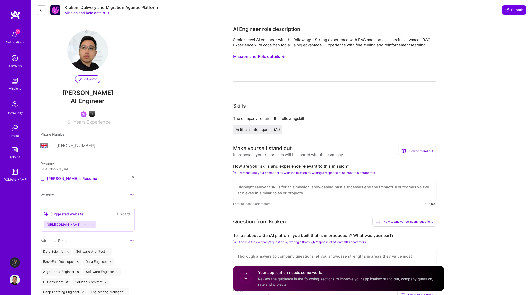
drag, startPoint x: 434, startPoint y: 46, endPoint x: 222, endPoint y: 40, distance: 212.2
copy div "Senior-level AI engineer with the following: - Strong experience with RAG and d…"
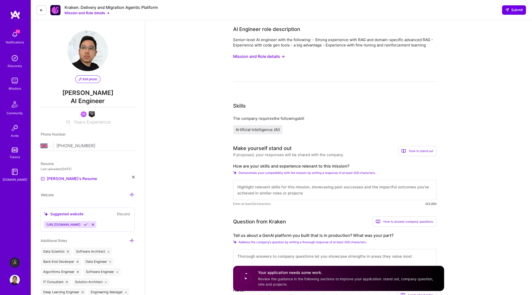
click at [289, 194] on textarea at bounding box center [334, 190] width 203 height 20
click at [315, 186] on textarea at bounding box center [334, 190] width 203 height 20
click at [300, 192] on textarea at bounding box center [334, 190] width 203 height 20
click at [268, 174] on span "Demonstrate your compatibility with the mission by writing a response of at lea…" at bounding box center [307, 173] width 137 height 4
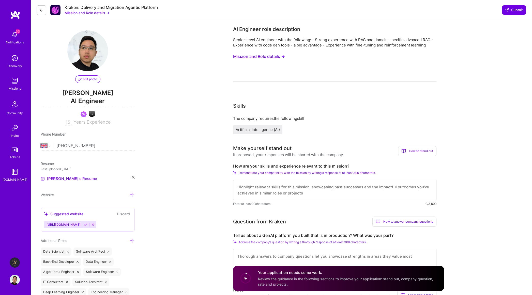
click at [274, 200] on textarea at bounding box center [334, 190] width 203 height 20
click at [267, 194] on textarea at bounding box center [334, 190] width 203 height 20
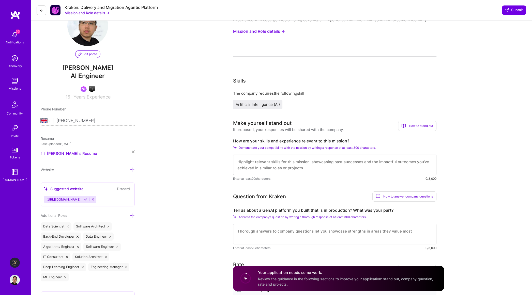
scroll to position [46, 0]
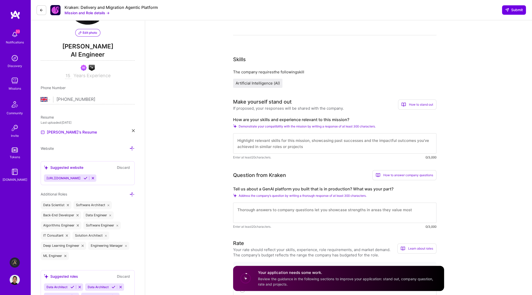
click at [253, 148] on textarea at bounding box center [334, 143] width 203 height 20
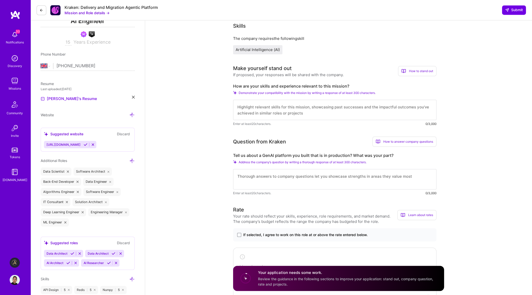
scroll to position [93, 0]
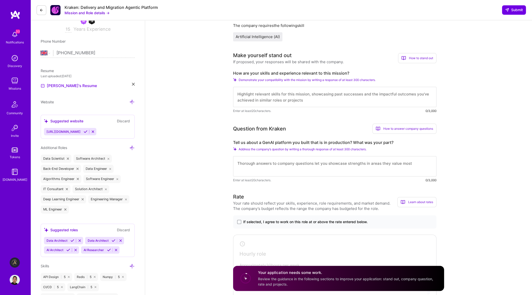
click at [272, 102] on textarea at bounding box center [334, 97] width 203 height 20
paste textarea "As a Machine Learning leader and PhD in [GEOGRAPHIC_DATA] with over 10 years bu…"
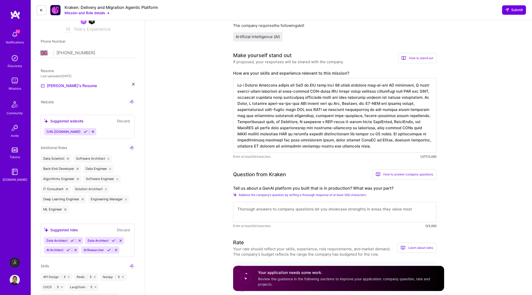
click at [346, 126] on textarea at bounding box center [334, 115] width 203 height 75
type textarea "ASDFSDFAs a Machine Learning leader and PhD in NLP with over 10 years building …"
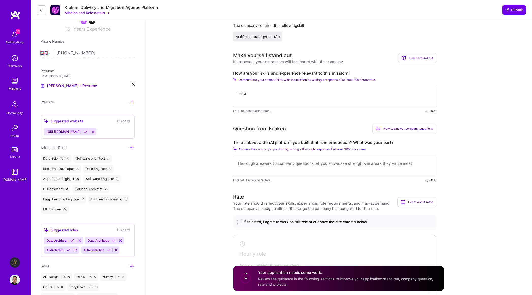
paste textarea "ASDFSDFAs a Machine Learning leader and PhD in NLP with over 10 years building …"
type textarea "ASDFSDFAs a Machine Learning leader and PhD in NLP with over 10 years building …"
paste textarea "As a Machine Learning leader and PhD in [GEOGRAPHIC_DATA] with over 10 years bu…"
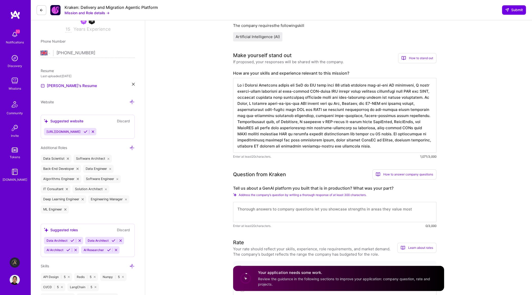
scroll to position [1, 0]
click at [352, 131] on textarea at bounding box center [334, 115] width 203 height 75
drag, startPoint x: 376, startPoint y: 128, endPoint x: 354, endPoint y: 130, distance: 21.5
click at [345, 133] on textarea at bounding box center [334, 115] width 203 height 75
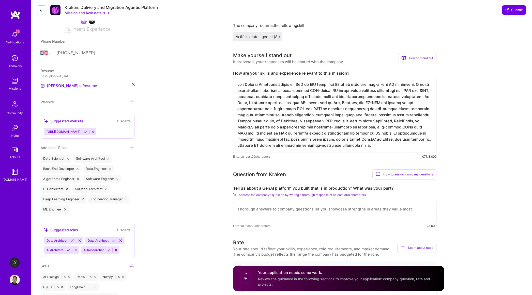
click at [366, 130] on textarea at bounding box center [334, 115] width 203 height 75
drag, startPoint x: 378, startPoint y: 126, endPoint x: 353, endPoint y: 134, distance: 26.6
click at [353, 134] on textarea at bounding box center [334, 115] width 203 height 75
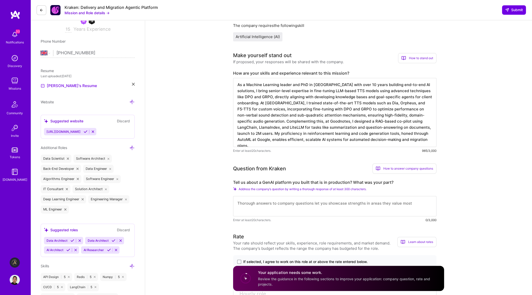
click at [388, 129] on textarea "As a Machine Learning leader and PhD in [GEOGRAPHIC_DATA] with over 10 years bu…" at bounding box center [334, 112] width 203 height 69
click at [389, 128] on textarea "As a Machine Learning leader and PhD in [GEOGRAPHIC_DATA] with over 10 years bu…" at bounding box center [334, 112] width 203 height 69
click at [373, 129] on textarea "As a Machine Learning leader and PhD in [GEOGRAPHIC_DATA] with over 10 years bu…" at bounding box center [334, 112] width 203 height 69
click at [387, 134] on textarea "As a Machine Learning leader and PhD in [GEOGRAPHIC_DATA] with over 10 years bu…" at bounding box center [334, 112] width 203 height 69
click at [391, 139] on textarea "As a Machine Learning leader and PhD in [GEOGRAPHIC_DATA] with over 10 years bu…" at bounding box center [334, 112] width 203 height 69
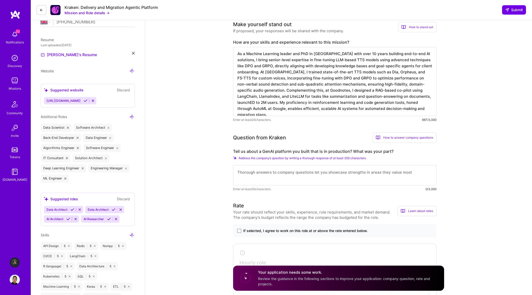
scroll to position [140, 0]
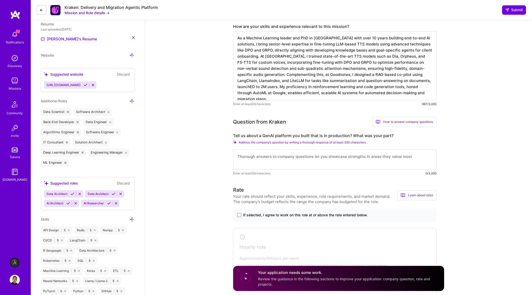
type textarea "As a Machine Learning leader and PhD in [GEOGRAPHIC_DATA] with over 10 years bu…"
click at [367, 160] on textarea at bounding box center [334, 159] width 203 height 20
type textarea "f"
type textarea "fO"
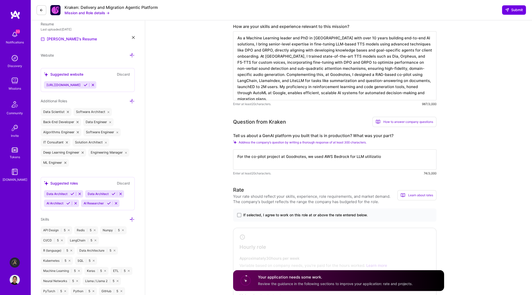
type textarea "For the co-pilot project at Goodnotes, we used AWS Bedrock for LLM utilization"
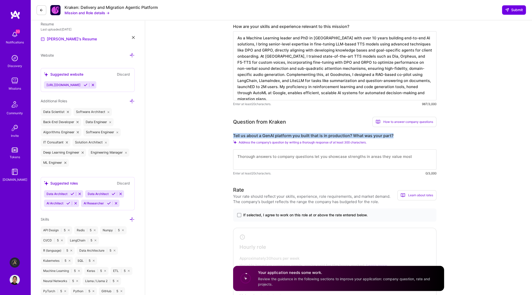
drag, startPoint x: 399, startPoint y: 135, endPoint x: 232, endPoint y: 136, distance: 167.2
copy label "Tell us about a GenAI platform you built that is in production? What was your p…"
click at [268, 158] on textarea at bounding box center [334, 159] width 203 height 20
paste textarea "Lo i Dolorsi Ametcons adipis eli SeD do EIU temp inci 81 utlab etdolore mag-al-…"
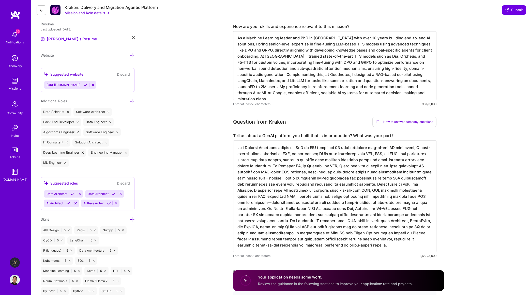
click at [298, 164] on textarea at bounding box center [334, 197] width 203 height 112
click at [405, 166] on textarea at bounding box center [334, 197] width 203 height 112
click at [356, 186] on textarea at bounding box center [334, 197] width 203 height 112
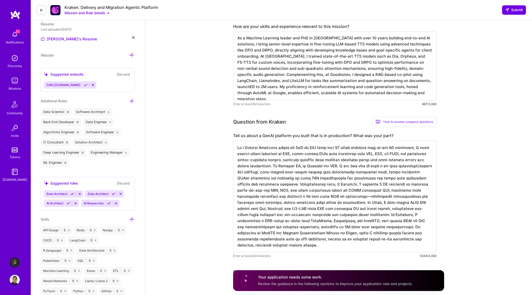
click at [359, 204] on textarea at bounding box center [334, 197] width 203 height 112
click at [367, 229] on textarea at bounding box center [334, 197] width 203 height 112
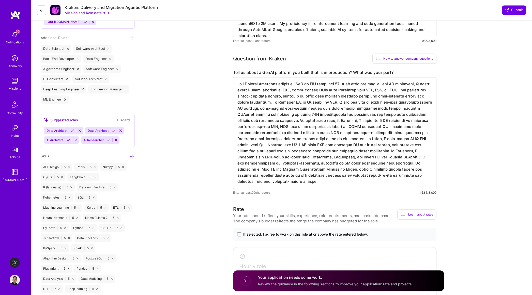
scroll to position [279, 0]
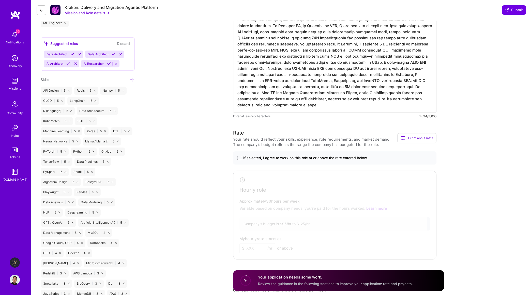
type textarea "As a Machine Learning leader and PhD in NLP with over 10 years building end-to-…"
click at [340, 159] on span "If selected, I agree to work on this role at or above the rate entered below." at bounding box center [305, 157] width 124 height 5
click at [0, 0] on input "If selected, I agree to work on this role at or above the rate entered below." at bounding box center [0, 0] width 0 height 0
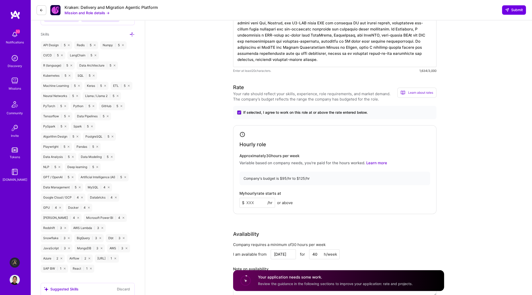
scroll to position [326, 0]
click at [259, 200] on input at bounding box center [257, 202] width 36 height 10
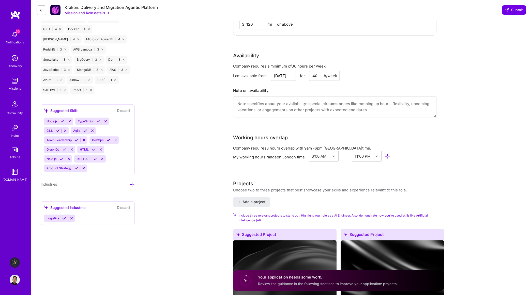
scroll to position [512, 0]
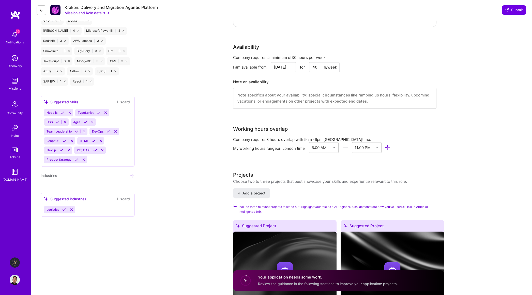
type input "120"
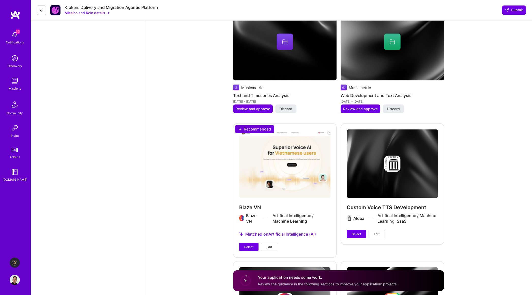
scroll to position [1025, 0]
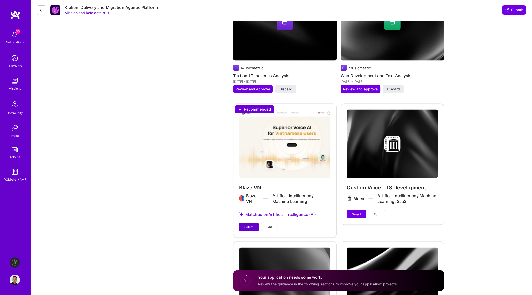
click at [245, 227] on span "Select" at bounding box center [248, 227] width 9 height 5
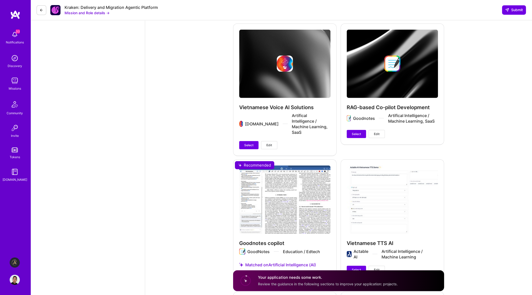
scroll to position [1258, 0]
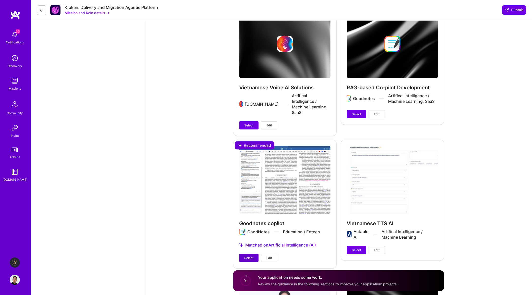
click at [248, 256] on span "Select" at bounding box center [248, 258] width 9 height 5
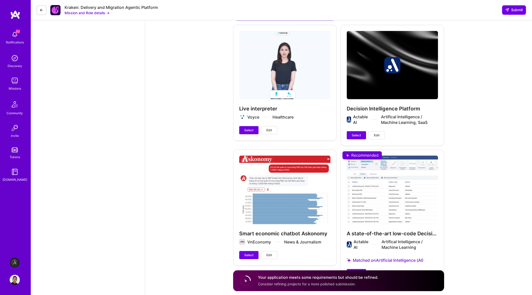
scroll to position [1520, 0]
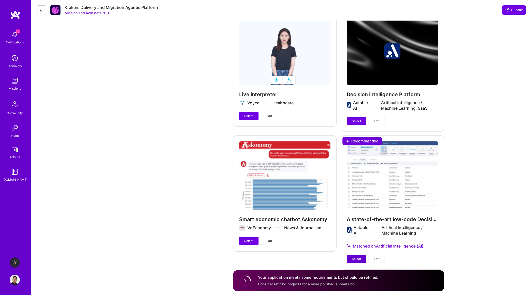
click at [354, 257] on span "Select" at bounding box center [356, 259] width 9 height 5
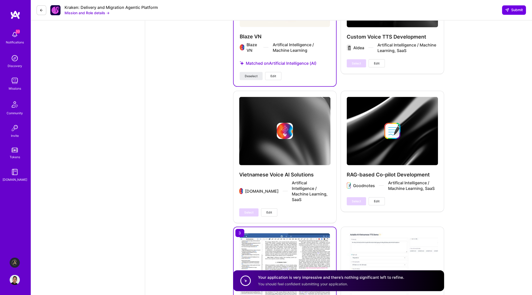
scroll to position [1147, 0]
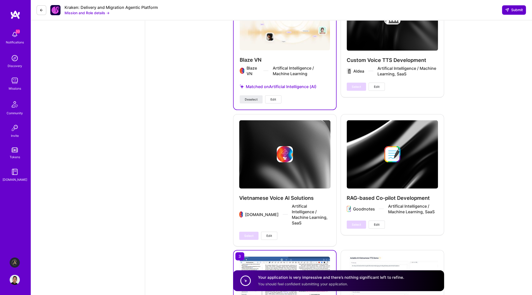
click at [519, 13] on button "Submit" at bounding box center [514, 9] width 24 height 9
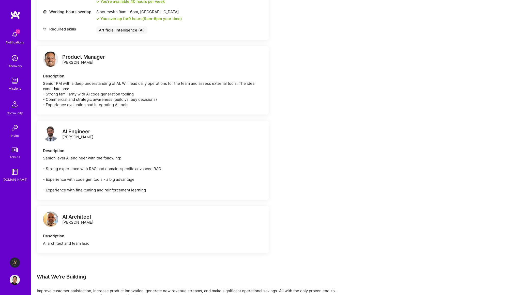
scroll to position [401, 0]
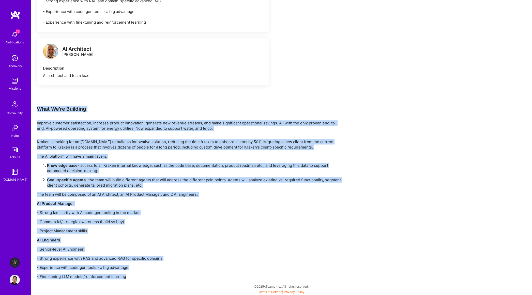
drag, startPoint x: 151, startPoint y: 276, endPoint x: 37, endPoint y: 108, distance: 203.5
copy div "What We're Building Improve customer satisfaction, increase product innovation,…"
click at [151, 167] on p "Knowledge base - access to all Kraken internal knowledge, such as the code base…" at bounding box center [194, 168] width 295 height 11
drag, startPoint x: 142, startPoint y: 278, endPoint x: 33, endPoint y: 110, distance: 200.2
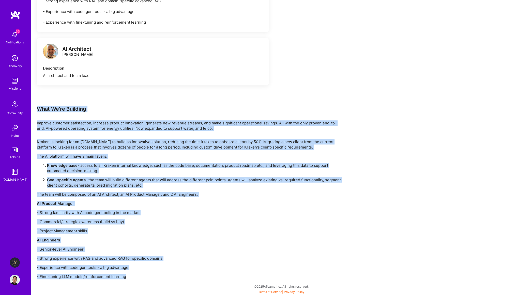
copy div "What We're Building Improve customer satisfaction, increase product innovation,…"
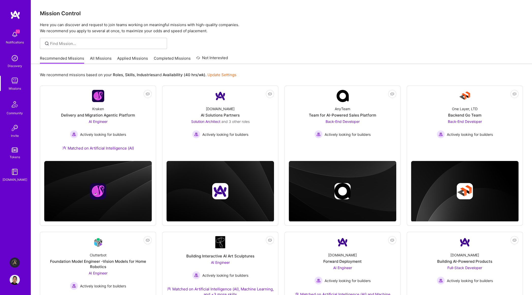
click at [276, 54] on div "Recommended Missions All Missions Applied Missions Completed Missions Not Inter…" at bounding box center [281, 58] width 483 height 11
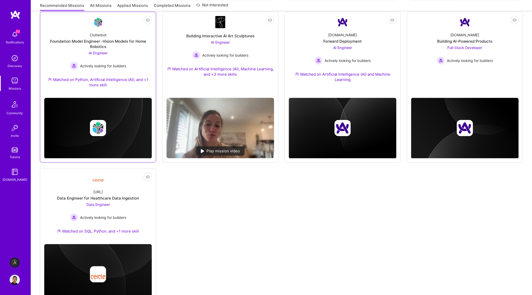
scroll to position [233, 0]
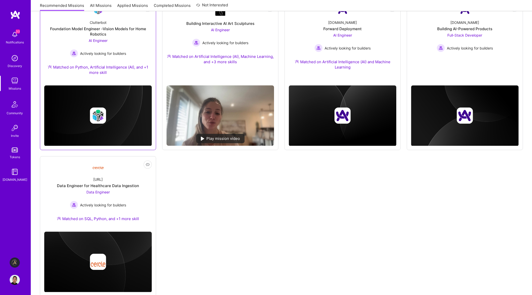
click at [126, 35] on div "Foundation Model Engineer -Vision Models for Home Robotics" at bounding box center [97, 31] width 107 height 11
